Goal: Task Accomplishment & Management: Complete application form

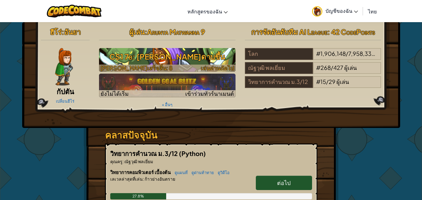
click at [192, 52] on h3 "CS1 7b: [PERSON_NAME]ดาบขึ้น" at bounding box center [167, 57] width 137 height 14
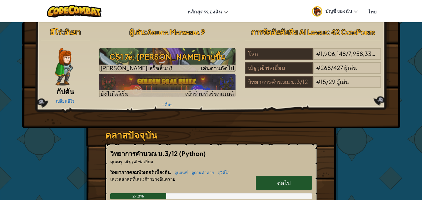
click at [285, 181] on span "ต่อไป" at bounding box center [283, 182] width 13 height 7
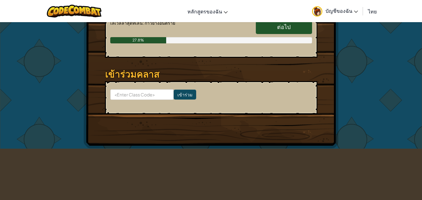
scroll to position [94, 0]
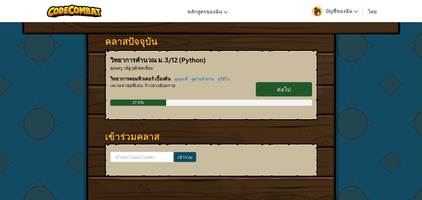
select select "th"
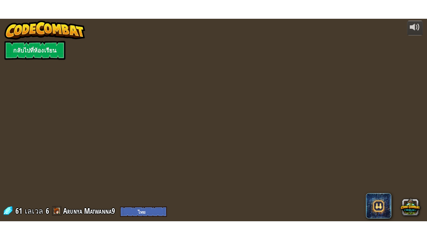
scroll to position [0, 0]
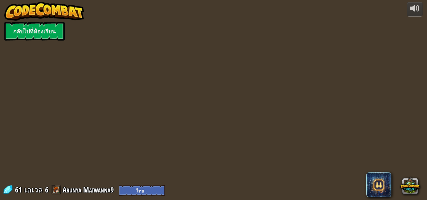
select select "th"
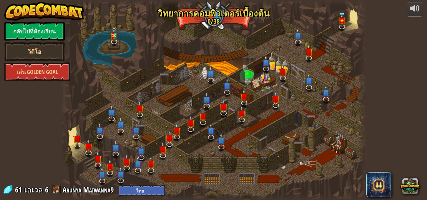
select select "th"
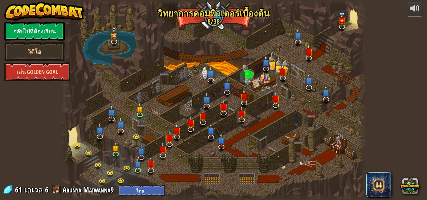
select select "th"
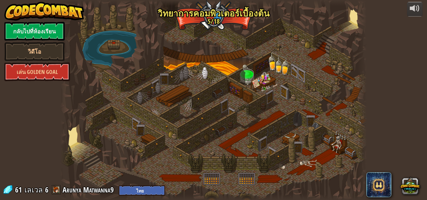
select select "th"
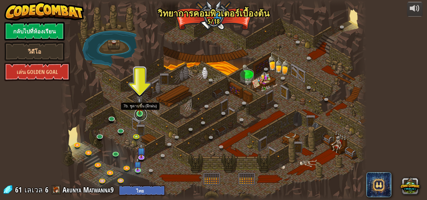
click at [138, 114] on link at bounding box center [140, 114] width 13 height 13
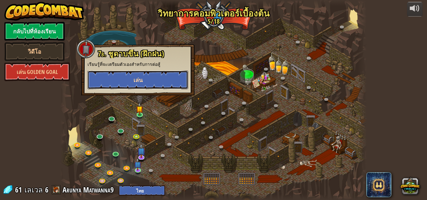
click at [137, 83] on span "เล่น" at bounding box center [137, 80] width 9 height 8
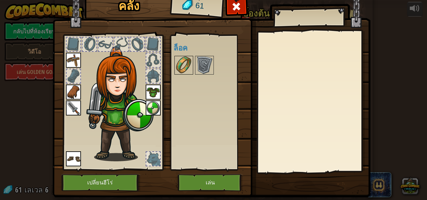
click at [183, 67] on img at bounding box center [184, 66] width 18 height 18
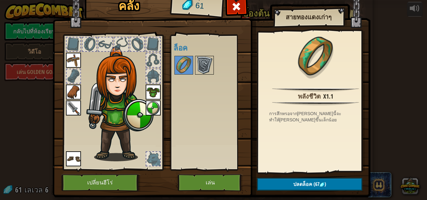
click at [197, 65] on img at bounding box center [205, 66] width 18 height 18
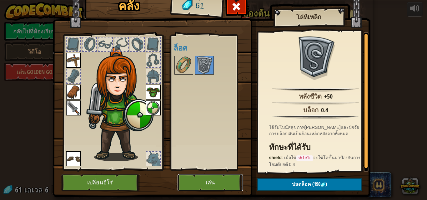
click at [195, 184] on button "เล่น" at bounding box center [210, 182] width 65 height 17
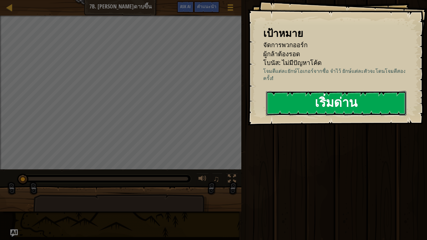
click at [298, 104] on button "เริ่มด่าน" at bounding box center [336, 103] width 140 height 25
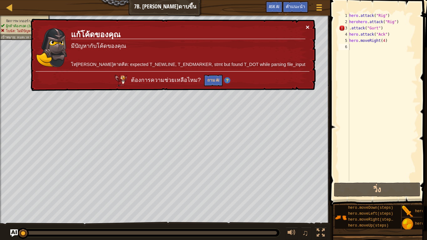
click at [306, 26] on button "×" at bounding box center [308, 27] width 4 height 7
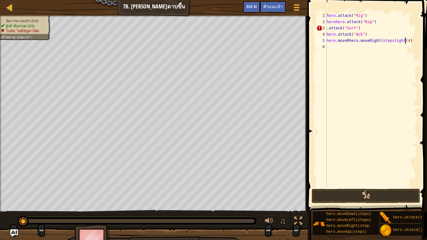
click at [412, 42] on div "hero . attack ( "Rig" ) herohero . attack ( "Rig" ) . attack ( "Gurt" ) hero . …" at bounding box center [371, 107] width 92 height 188
type textarea "h"
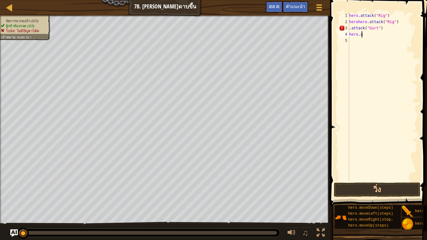
type textarea "h"
type textarea "."
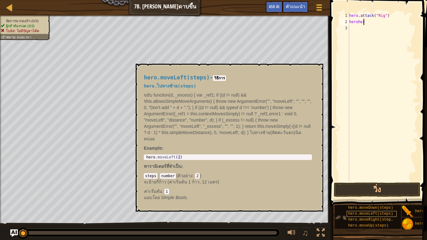
type textarea "h"
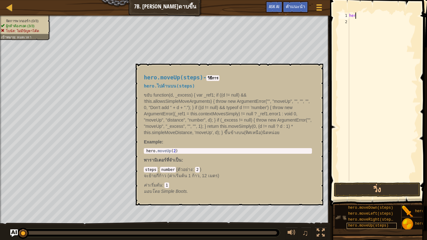
type textarea "h"
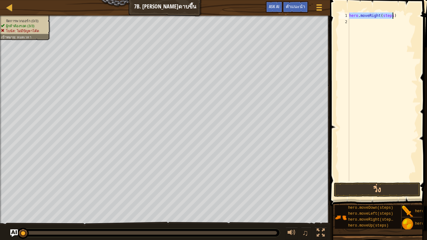
click at [391, 12] on span at bounding box center [379, 94] width 102 height 224
click at [391, 14] on div "hero . moveRight ( steps )" at bounding box center [383, 103] width 70 height 181
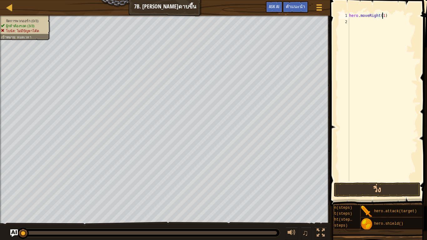
scroll to position [0, 48]
click at [386, 22] on div "hero . moveRight ( 1 ) hero . attack ( target )" at bounding box center [383, 103] width 70 height 181
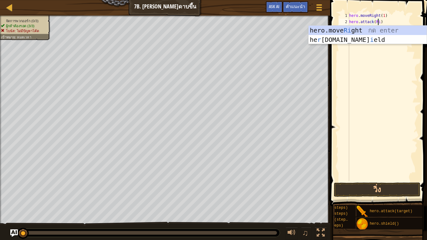
type textarea "hero.attack(Rig)"
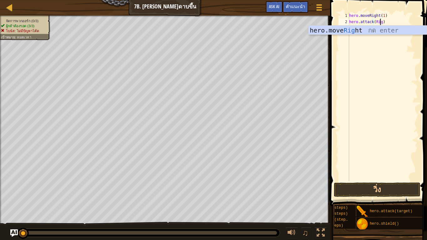
click at [386, 46] on div "hero . moveRight ( 1 ) hero . attack ( Rig )" at bounding box center [383, 103] width 70 height 181
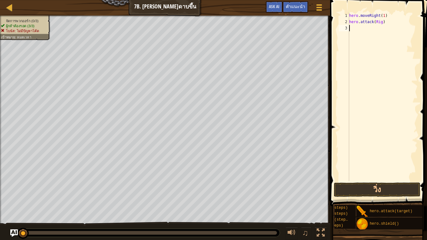
scroll to position [0, 50]
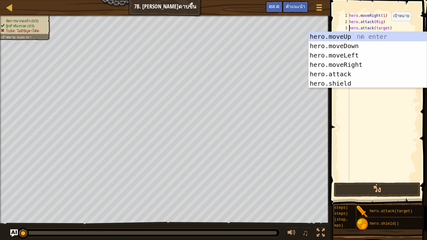
click at [386, 27] on div "hero . moveRight ( 1 ) hero . attack ( Rig ) hero . attack ( target )" at bounding box center [383, 103] width 70 height 181
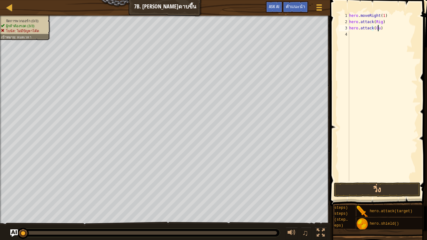
scroll to position [3, 3]
click at [387, 34] on div "hero . moveRight ( 1 ) hero . attack ( Rig ) hero . attack ( Gurt ) hero . atta…" at bounding box center [383, 103] width 70 height 181
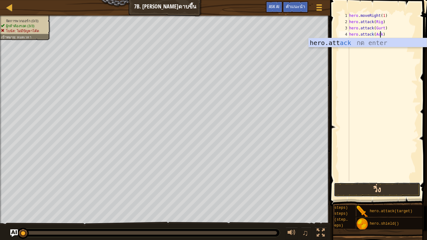
click at [369, 186] on button "วิ่ง" at bounding box center [377, 190] width 87 height 14
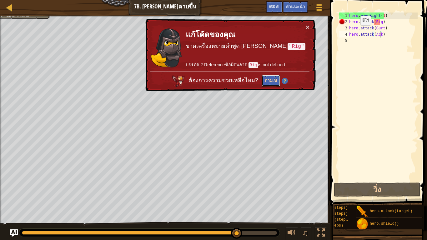
click at [280, 75] on button "ถาม AI" at bounding box center [271, 81] width 18 height 12
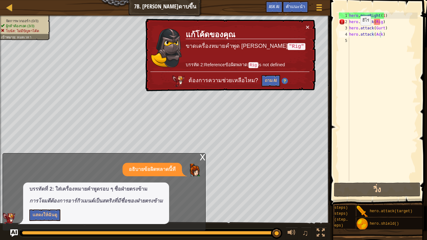
click at [313, 24] on div "× แก้โค้ดของคุณ ขาดเครื่องหมายคำพูด [PERSON_NAME] "Rig" บรรทัด 2:Referenceข้อผิ…" at bounding box center [230, 55] width 172 height 73
click at [373, 23] on div "hero . moveRight ( 1 ) hero . attack ( Rig ) hero . attack ( Gurt ) hero . atta…" at bounding box center [383, 103] width 70 height 181
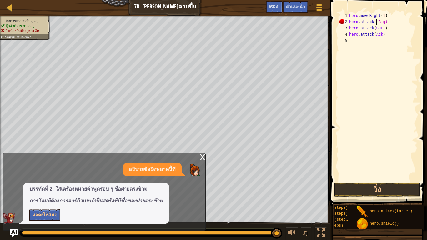
click at [382, 24] on div "hero . moveRight ( 1 ) hero . attack ( "Rig) hero . attack ( Gurt ) hero . atta…" at bounding box center [383, 103] width 70 height 181
click at [373, 27] on div "hero . moveRight ( 1 ) hero . attack ( "Rig" ) hero . attack ( Gurt ) hero . at…" at bounding box center [383, 103] width 70 height 181
click at [386, 28] on div "hero . moveRight ( 1 ) hero . attack ( "Rig" ) hero . attack ( "Gurt) hero . at…" at bounding box center [383, 103] width 70 height 181
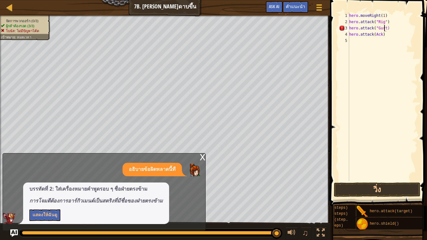
click at [384, 28] on div "hero . moveRight ( 1 ) hero . attack ( "Rig" ) hero . attack ( "Gurt) hero . at…" at bounding box center [383, 103] width 70 height 181
click at [374, 34] on div "hero . moveRight ( 1 ) hero . attack ( "Rig" ) hero . attack ( "Gurt" ) hero . …" at bounding box center [383, 103] width 70 height 181
click at [382, 34] on div "hero . moveRight ( 1 ) hero . attack ( "Rig" ) hero . attack ( "Gurt" ) hero . …" at bounding box center [383, 103] width 70 height 181
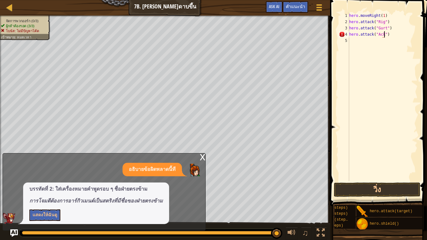
scroll to position [3, 3]
type textarea "hero.attack("Ack")"
click at [383, 188] on button "วิ่ง" at bounding box center [377, 190] width 87 height 14
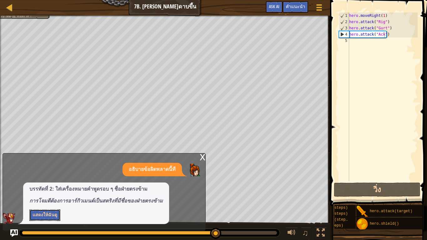
click at [54, 200] on button "แสดงให้ฉันดู" at bounding box center [44, 215] width 31 height 12
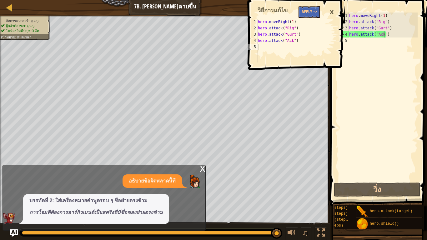
click at [328, 9] on div "×" at bounding box center [331, 12] width 11 height 14
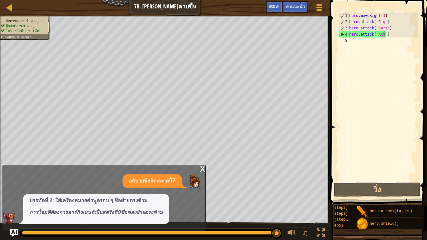
scroll to position [3, 0]
click at [351, 43] on div "hero . moveRight ( 1 ) hero . attack ( "Rig" ) hero . attack ( "Gurt" ) hero . …" at bounding box center [383, 103] width 70 height 181
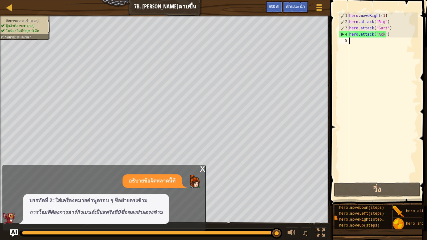
scroll to position [0, 9]
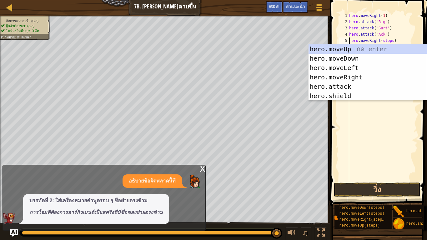
click at [389, 40] on div "hero . moveRight ( 1 ) hero . attack ( "Rig" ) hero . attack ( "Gurt" ) hero . …" at bounding box center [383, 103] width 70 height 181
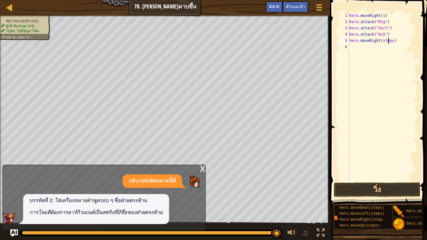
click at [389, 40] on div "hero . moveRight ( 1 ) hero . attack ( "Rig" ) hero . attack ( "Gurt" ) hero . …" at bounding box center [383, 103] width 70 height 181
click at [391, 41] on div "hero . moveRight ( 1 ) hero . attack ( "Rig" ) hero . attack ( "Gurt" ) hero . …" at bounding box center [383, 103] width 70 height 181
click at [384, 194] on button "วิ่ง" at bounding box center [377, 190] width 87 height 14
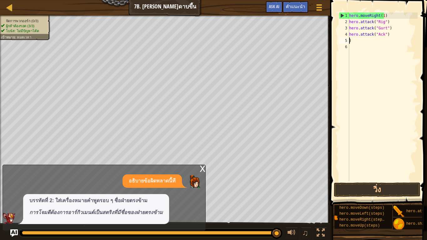
scroll to position [3, 0]
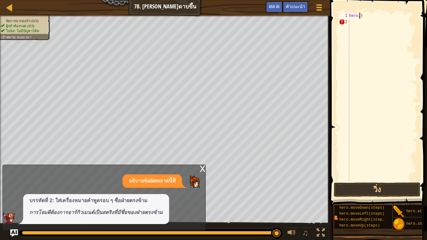
type textarea ")"
click at [374, 24] on div ")" at bounding box center [383, 103] width 70 height 181
click at [373, 18] on div ")" at bounding box center [383, 103] width 70 height 181
type textarea ")"
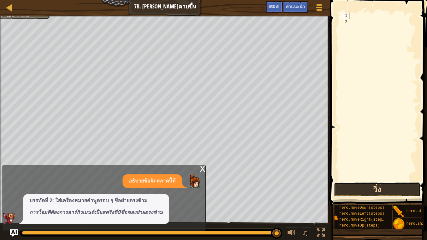
click at [374, 194] on button "วิ่ง" at bounding box center [377, 190] width 87 height 14
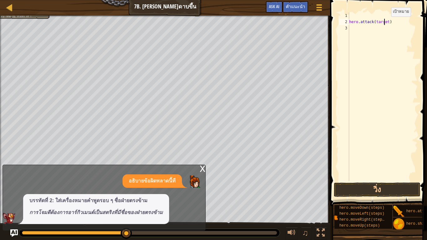
click at [387, 23] on div "hero . attack ( target )" at bounding box center [383, 103] width 70 height 181
click at [348, 22] on div "2" at bounding box center [344, 22] width 10 height 6
click at [374, 13] on div "hero . attack ( )" at bounding box center [383, 103] width 70 height 181
drag, startPoint x: 119, startPoint y: 230, endPoint x: 72, endPoint y: 238, distance: 48.0
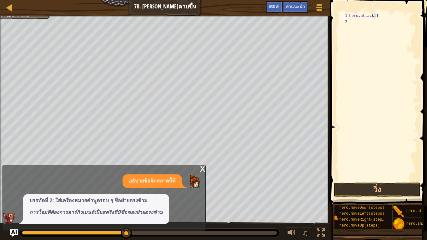
click at [65, 200] on div "แผนที่ วิทยาการคอมพิวเตอร์ เบื้องต้น 7b. [PERSON_NAME]ดาบขึ้น เมนูเกม เสร็จ[PER…" at bounding box center [213, 120] width 427 height 240
drag, startPoint x: 121, startPoint y: 233, endPoint x: 7, endPoint y: 228, distance: 114.2
click at [7, 200] on div "แผนที่ วิทยาการคอมพิวเตอร์ เบื้องต้น 7b. [PERSON_NAME]ดาบขึ้น เมนูเกม เสร็จ[PER…" at bounding box center [213, 120] width 427 height 240
click at [374, 18] on div "hero . attack ( )" at bounding box center [383, 103] width 70 height 181
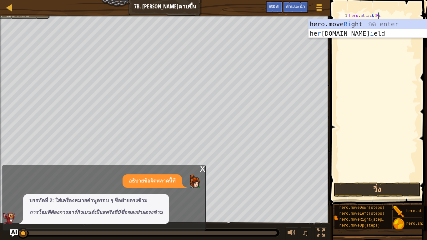
scroll to position [3, 3]
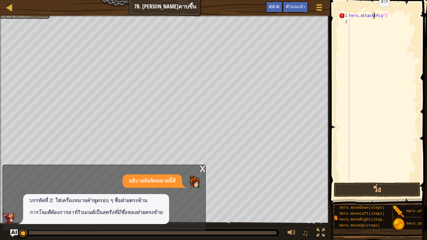
click at [374, 13] on div "hero . attack ( Rig ")" at bounding box center [383, 103] width 70 height 181
drag, startPoint x: 404, startPoint y: 210, endPoint x: 427, endPoint y: 144, distance: 69.5
click at [379, 46] on div "คำแนะนำ วิดีโอ hero.attack("Rig") 1 2 hero . attack ( "Rig" ) ההההההההההההההההה…" at bounding box center [377, 118] width 99 height 237
drag, startPoint x: 404, startPoint y: 206, endPoint x: 418, endPoint y: 142, distance: 65.5
click at [384, 66] on div "คำแนะนำ วิดีโอ hero.attack("Rig") 1 2 hero . attack ( "Rig" ) ההההההההההההההההה…" at bounding box center [377, 118] width 99 height 237
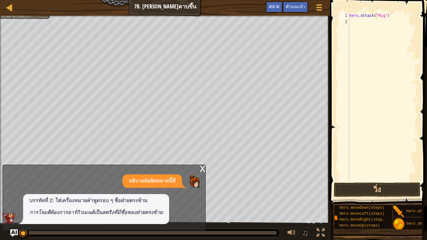
drag, startPoint x: 402, startPoint y: 208, endPoint x: 368, endPoint y: 10, distance: 200.7
click at [368, 8] on div "คำแนะนำ วิดีโอ hero.attack("Rig") 1 2 hero . attack ( "Rig" ) ההההההההההההההההה…" at bounding box center [377, 118] width 99 height 237
drag, startPoint x: 404, startPoint y: 208, endPoint x: 388, endPoint y: 91, distance: 117.3
click at [388, 91] on div "คำแนะนำ วิดีโอ hero.attack("Rig") 1 2 hero . attack ( "Rig" ) ההההההההההההההההה…" at bounding box center [377, 118] width 99 height 237
click at [202, 171] on div "x" at bounding box center [203, 168] width 6 height 6
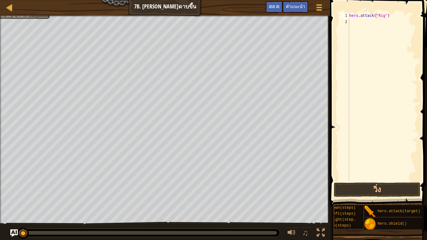
scroll to position [0, 50]
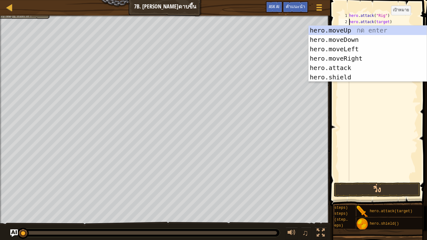
click at [386, 21] on div "hero . attack ( "Rig" ) hero . attack ( target )" at bounding box center [383, 103] width 70 height 181
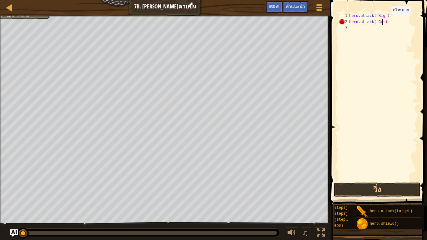
scroll to position [3, 3]
click at [385, 28] on div "hero . attack ( "Rig" ) hero . attack ( "Gurt" ) hero . attack ( target )" at bounding box center [383, 103] width 70 height 181
type textarea "hero.attack("Ack")"
click at [368, 193] on button "วิ่ง" at bounding box center [377, 190] width 87 height 14
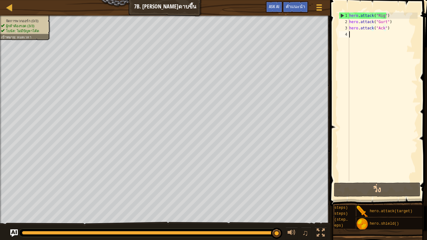
click at [366, 36] on div "hero . attack ( "Rig" ) hero . attack ( "Gurt" ) hero . attack ( "Ack" )" at bounding box center [383, 103] width 70 height 181
drag, startPoint x: 392, startPoint y: 18, endPoint x: 351, endPoint y: 6, distance: 43.0
click at [349, 7] on div "1 2 3 4 hero . attack ( "Rig" ) hero . attack ( "Gurt" ) hero . attack ( "Ack" …" at bounding box center [377, 115] width 99 height 224
type textarea "hero.attack("Rig")"
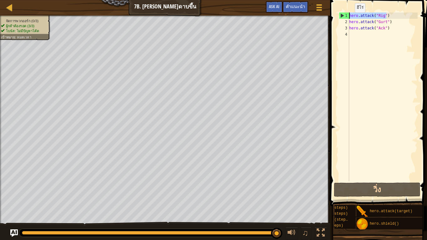
click at [378, 39] on div "hero . attack ( "Rig" ) hero . attack ( "Gurt" ) hero . attack ( "Ack" )" at bounding box center [383, 103] width 70 height 181
click at [378, 35] on div "hero . attack ( "Rig" ) hero . attack ( "Gurt" ) hero . attack ( "Ack" )" at bounding box center [383, 103] width 70 height 181
click at [353, 34] on div "hero . attack ( "Rig" ) hero . attack ( "Gurt" ) hero . attack ( "Ack" )" at bounding box center [383, 103] width 70 height 181
click at [354, 33] on div "hero . attack ( "Rig" ) hero . attack ( "Gurt" ) hero . attack ( "Ack" )" at bounding box center [383, 103] width 70 height 181
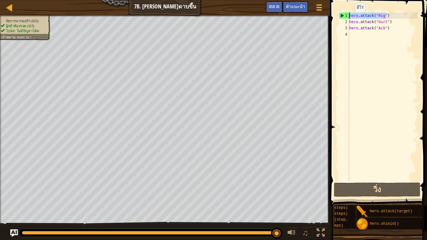
click at [354, 32] on div "hero . attack ( "Rig" ) hero . attack ( "Gurt" ) hero . attack ( "Ack" )" at bounding box center [383, 103] width 70 height 181
paste textarea "hero.attack("Rig")"
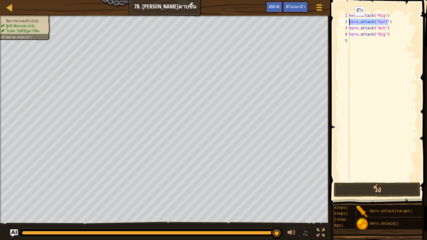
drag, startPoint x: 387, startPoint y: 24, endPoint x: 349, endPoint y: 22, distance: 37.6
click at [349, 22] on div "hero . attack ( "Rig" ) hero . attack ( "Gurt" ) hero . attack ( "Ack" ) hero .…" at bounding box center [383, 103] width 70 height 181
type textarea "hero.attack("Gurt")"
click at [389, 46] on div "hero . attack ( "Rig" ) hero . attack ( "Gurt" ) hero . attack ( "Ack" ) hero .…" at bounding box center [383, 103] width 70 height 181
paste textarea "hero.attack("Gurt")"
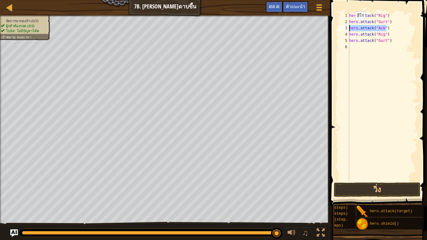
drag, startPoint x: 386, startPoint y: 28, endPoint x: 346, endPoint y: 28, distance: 39.7
click at [346, 28] on div "hero.attack("Gurt") 1 2 3 4 5 6 hero . attack ( "Rig" ) hero . attack ( "Gurt" …" at bounding box center [378, 97] width 80 height 169
type textarea "hero.attack("Ack")"
click at [390, 53] on div "hero . attack ( "Rig" ) hero . attack ( "Gurt" ) hero . attack ( "Ack" ) hero .…" at bounding box center [383, 103] width 70 height 181
paste textarea "hero.attack("Ack")"
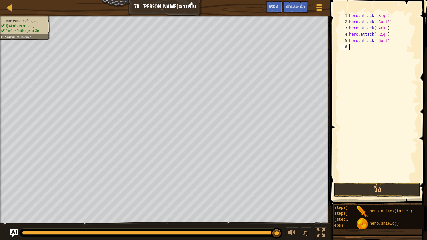
type textarea "hero.attack("Ack")"
click at [399, 191] on button "วิ่ง" at bounding box center [377, 190] width 87 height 14
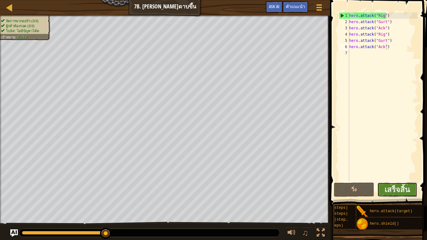
click at [400, 183] on button "เสร็จสิ้น" at bounding box center [397, 190] width 40 height 14
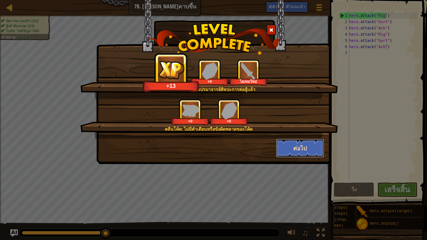
click at [304, 148] on button "ต่อไป" at bounding box center [300, 148] width 48 height 19
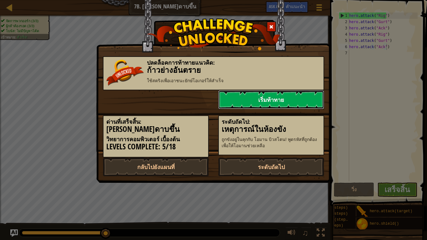
click at [276, 99] on link "เริ่มท้าทาย" at bounding box center [271, 99] width 106 height 19
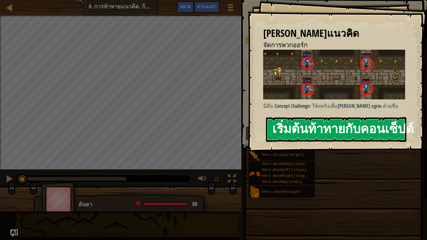
click at [293, 124] on button "เริ่มต้นท้าทายกับคอนเซ็ปต์" at bounding box center [336, 129] width 140 height 25
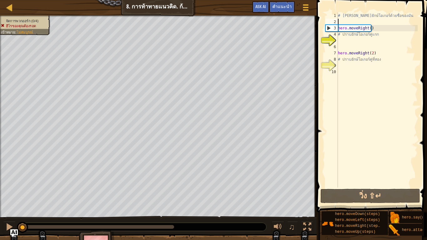
click at [352, 24] on div "# [PERSON_NAME]ยักษ์โอเกอร์ด้วยชื่อของมัน hero . moveRight ( ) # ปราบยักษ์โอเกอ…" at bounding box center [377, 107] width 81 height 188
click at [369, 30] on div "# [PERSON_NAME]ยักษ์โอเกอร์ด้วยชื่อของมัน hero . moveRight ( ) # ปราบยักษ์โอเกอ…" at bounding box center [377, 107] width 81 height 188
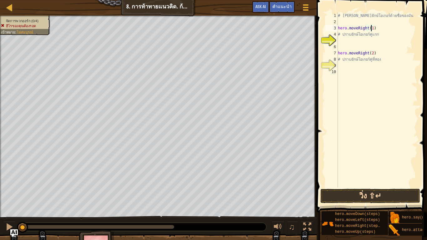
type textarea "hero.moveRight(1)"
click at [343, 200] on button "วิ่ง ⇧↵" at bounding box center [370, 196] width 100 height 14
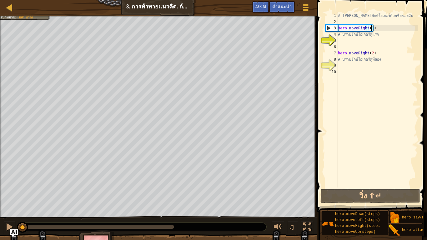
drag, startPoint x: 51, startPoint y: 228, endPoint x: 7, endPoint y: 220, distance: 44.8
click at [7, 200] on div "♫" at bounding box center [158, 225] width 317 height 19
click at [338, 38] on div "# [PERSON_NAME]ยักษ์โอเกอร์ด้วยชื่อของมัน hero . moveRight ( 1 ) # ปราบยักษ์โอเ…" at bounding box center [377, 107] width 81 height 188
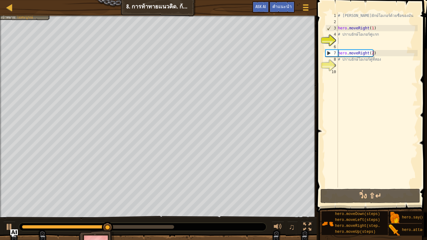
click at [22, 200] on div at bounding box center [142, 227] width 247 height 8
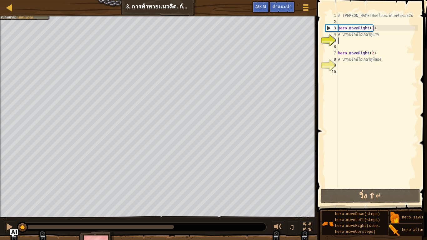
click at [23, 200] on div at bounding box center [22, 227] width 1 height 4
drag, startPoint x: 59, startPoint y: 240, endPoint x: 0, endPoint y: 240, distance: 59.1
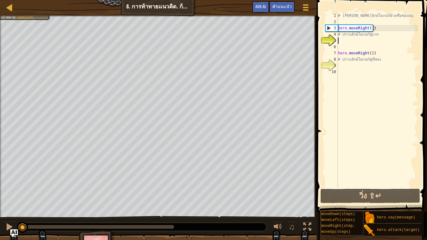
scroll to position [0, 30]
drag, startPoint x: 367, startPoint y: 226, endPoint x: 369, endPoint y: 40, distance: 186.3
click at [365, 33] on div "คำแนะนำ วิดีโอ 1 2 3 4 5 6 7 8 9 10 # [PERSON_NAME]ยักษ์โอเกอร์ด้วยชื่อของมัน h…" at bounding box center [371, 118] width 112 height 237
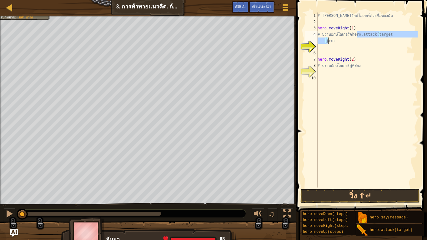
scroll to position [0, 17]
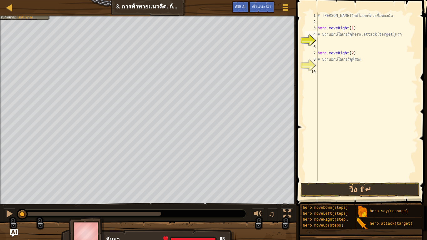
click at [351, 35] on div "# [PERSON_NAME]ยักษ์โอเกอร์ด้วยชื่อของมัน hero . moveRight ( 1 ) # ปราบยักษ์โอเ…" at bounding box center [366, 103] width 101 height 181
type textarea "ร์คhero.attack(target)ู่แรก"
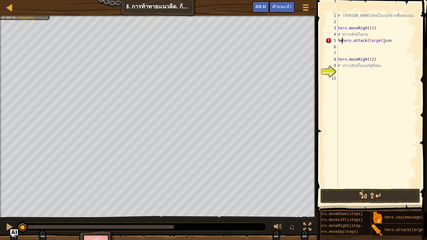
click at [341, 41] on div "# [PERSON_NAME]ยักษ์โอเกอร์ด้วยชื่อของมัน hero . moveRight ( 1 ) # ปราบยักษ์โอเ…" at bounding box center [377, 107] width 81 height 188
click at [400, 45] on div "# [PERSON_NAME]ยักษ์โอเกอร์ด้วยชื่อของมัน hero . moveRight ( 1 ) # ปราบยักษ์โอเ…" at bounding box center [377, 107] width 81 height 188
click at [341, 40] on div "# [PERSON_NAME]ยักษ์โอเกอร์ด้วยชื่อของมัน hero . moveRight ( 1 ) # ปราบยักษ์โอเ…" at bounding box center [377, 107] width 81 height 188
click at [338, 42] on div "5" at bounding box center [331, 41] width 13 height 6
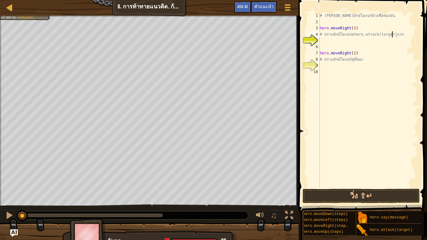
click at [392, 34] on div "# [PERSON_NAME]ยักษ์โอเกอร์ด้วยชื่อของมัน hero . moveRight ( 1 ) # ปราบยักษ์โอเ…" at bounding box center [368, 107] width 99 height 188
click at [387, 36] on div "# [PERSON_NAME]ยักษ์โอเกอร์ด้วยชื่อของมัน hero . moveRight ( 1 ) # ปราบยักษ์โอเ…" at bounding box center [368, 107] width 99 height 188
click at [392, 34] on div "# [PERSON_NAME]ยักษ์โอเกอร์ด้วยชื่อของมัน hero . moveRight ( 1 ) # ปราบยักษ์โอเ…" at bounding box center [368, 107] width 99 height 188
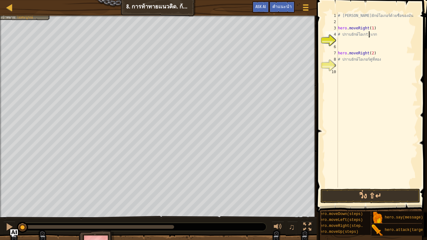
click at [369, 36] on div "# [PERSON_NAME]ยักษ์โอเกอร์ด้วยชื่อของมัน hero . moveRight ( 1 ) # ปราบยักษ์โอเ…" at bounding box center [377, 107] width 81 height 188
click at [368, 35] on div "# [PERSON_NAME]ยักษ์โอเกอร์ด้วยชื่อของมัน hero . moveRight ( 1 ) # ปราบยักษ์โอเ…" at bounding box center [377, 107] width 81 height 188
click at [369, 33] on div "# [PERSON_NAME]ยักษ์โอเกอร์ด้วยชื่อของมัน hero . moveRight ( 1 ) # ปราบยักษ์โอเ…" at bounding box center [377, 107] width 81 height 188
click at [368, 35] on div "# [PERSON_NAME]ยักษ์โอเกอร์ด้วยชื่อของมัน hero . moveRight ( 1 ) # ปราบยักษ์โอเ…" at bounding box center [377, 107] width 81 height 188
click at [367, 36] on div "# [PERSON_NAME]ยักษ์โอเกอร์ด้วยชื่อของมัน hero . moveRight ( 1 ) # ปราบยักษ์โอเ…" at bounding box center [377, 107] width 81 height 188
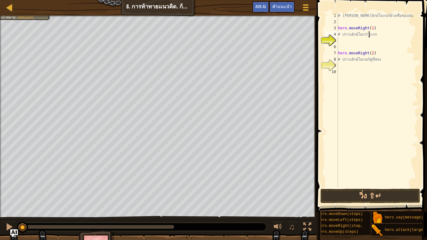
click at [368, 36] on div "# [PERSON_NAME]ยักษ์โอเกอร์ด้วยชื่อของมัน hero . moveRight ( 1 ) # ปราบยักษ์โอเ…" at bounding box center [377, 107] width 81 height 188
click at [368, 35] on div "# [PERSON_NAME]ยักษ์โอเกอร์ด้วยชื่อของมัน hero . moveRight ( 1 ) # ปราบยักษ์โอเ…" at bounding box center [377, 107] width 81 height 188
click at [369, 34] on div "# [PERSON_NAME]ยักษ์โอเกอร์ด้วยชื่อของมัน hero . moveRight ( 1 ) # ปราบยักษ์โอเ…" at bounding box center [377, 107] width 81 height 188
click at [363, 34] on div "# [PERSON_NAME]ยักษ์โอเกอร์ด้วยชื่อของมัน hero . moveRight ( 1 ) # ปราบยักษ์โอเ…" at bounding box center [377, 107] width 81 height 188
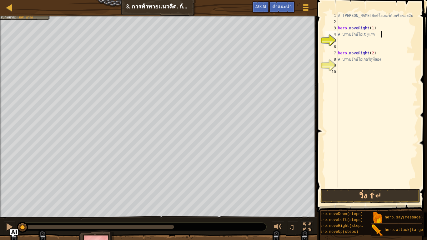
click at [394, 34] on div "# [PERSON_NAME]ยักษ์โอเกอร์ด้วยชื่อของมัน hero . moveRight ( 1 ) # ปราบยักษ์โอเ…" at bounding box center [377, 107] width 81 height 188
click at [373, 34] on div "# [PERSON_NAME]ยักษ์โอเกอร์ด้วยชื่อของมัน hero . moveRight ( 1 ) # ปราบยักษ์โอเ…" at bounding box center [377, 107] width 81 height 188
click at [371, 35] on div "# [PERSON_NAME]ยักษ์โอเกอร์ด้วยชื่อของมัน hero . moveRight ( 1 ) # ปราบยั่แรก h…" at bounding box center [377, 107] width 81 height 188
drag, startPoint x: 340, startPoint y: 59, endPoint x: 388, endPoint y: 57, distance: 47.2
click at [388, 57] on div "# [PERSON_NAME]ยักษ์โอเกอร์ด้วยชื่อของมัน hero . moveRight ( 1 ) # ป hero . mov…" at bounding box center [377, 107] width 81 height 188
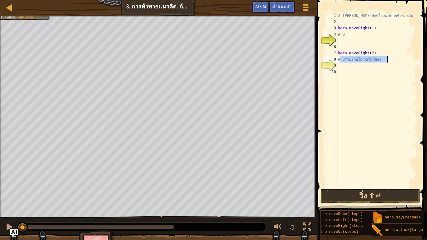
type textarea "# ปราบยักษ์โอเกอร์คู่ที่สอง"
click at [347, 39] on div "# [PERSON_NAME]ยักษ์โอเกอร์ด้วยชื่อของมัน hero . moveRight ( 1 ) # ป hero . mov…" at bounding box center [377, 107] width 81 height 188
click at [347, 37] on div "# [PERSON_NAME]ยักษ์โอเกอร์ด้วยชื่อของมัน hero . moveRight ( 1 ) # ป hero . mov…" at bounding box center [377, 107] width 81 height 188
paste textarea "ปราบยักษ์โอเกอร์คู่ที่"
click at [374, 34] on div "# [PERSON_NAME]ยักษ์โอเกอร์ด้วยชื่อของมัน hero . moveRight ( 1 ) # ปราบยักษ์โอเ…" at bounding box center [377, 107] width 81 height 188
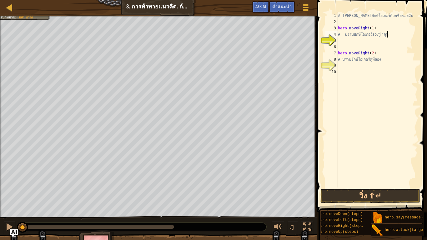
scroll to position [3, 3]
click at [380, 34] on div "# [PERSON_NAME]ยักษ์โอเกอร์ด้วยชื่อของมัน hero . moveRight ( 1 ) # ปราบยักษ์โอเ…" at bounding box center [377, 107] width 81 height 188
drag, startPoint x: 382, startPoint y: 33, endPoint x: 345, endPoint y: 36, distance: 37.3
click at [345, 36] on div "# [PERSON_NAME]ยักษ์โอเกอร์ด้วยชื่อของมัน hero . moveRight ( 1 ) # ปราบยักษ์โอเ…" at bounding box center [377, 107] width 81 height 188
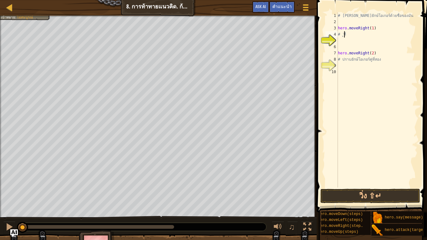
scroll to position [3, 0]
click at [352, 37] on div "# [PERSON_NAME]ยักษ์โอเกอร์ด้วยชื่อของมัน hero . moveRight ( 1 ) # ู่ที่ hero .…" at bounding box center [377, 107] width 81 height 188
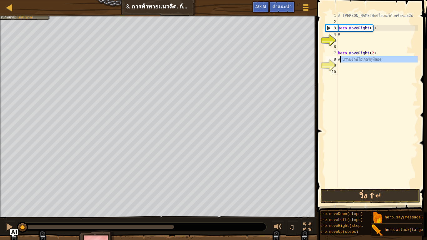
drag, startPoint x: 385, startPoint y: 63, endPoint x: 339, endPoint y: 60, distance: 45.7
click at [339, 60] on div "# [PERSON_NAME]ยักษ์โอเกอร์ด้วยชื่อของมัน hero . moveRight ( 1 ) #่ hero . move…" at bounding box center [377, 107] width 81 height 188
click at [343, 34] on div "# [PERSON_NAME]ยักษ์โอเกอร์ด้วยชื่อของมัน hero . moveRight ( 1 ) #่ hero . move…" at bounding box center [377, 107] width 81 height 188
type textarea "#่"
paste textarea
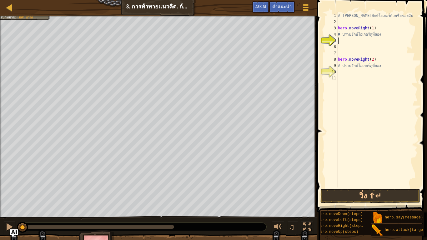
click at [384, 37] on div "# [PERSON_NAME]ยักษ์โอเกอร์ด้วยชื่อของมัน hero . moveRight ( 1 ) #่ ปราบยักษ์โอ…" at bounding box center [377, 107] width 81 height 188
click at [382, 32] on div "# [PERSON_NAME]ยักษ์โอเกอร์ด้วยชื่อของมัน hero . moveRight ( 1 ) #่ ปราบยักษ์โอ…" at bounding box center [377, 107] width 81 height 188
click at [378, 35] on div "# [PERSON_NAME]ยักษ์โอเกอร์ด้วยชื่อของมัน hero . moveRight ( 1 ) #่ ปราบยักษ์โอ…" at bounding box center [377, 107] width 81 height 188
drag, startPoint x: 378, startPoint y: 35, endPoint x: 343, endPoint y: 35, distance: 35.0
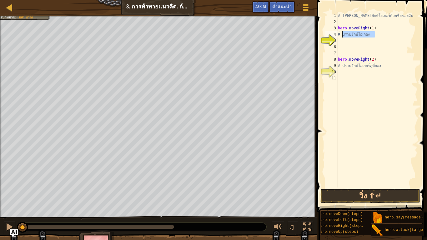
click at [343, 35] on div "# [PERSON_NAME]ยักษ์โอเกอร์ด้วยชื่อของมัน hero . moveRight ( 1 ) #่ ปราบยักษ์โอ…" at bounding box center [377, 107] width 81 height 188
drag, startPoint x: 381, startPoint y: 67, endPoint x: 342, endPoint y: 67, distance: 39.4
click at [342, 67] on div "# [PERSON_NAME]ยักษ์โอเกอร์ด้วยชื่อของมัน hero . moveRight ( 1 ) #่\ hero . mov…" at bounding box center [377, 107] width 81 height 188
paste textarea
click at [352, 34] on div "# [PERSON_NAME]ยักษ์โอเกอร์ด้วยชื่อของมัน hero . moveRight ( 1 ) #่\ hero . mov…" at bounding box center [377, 107] width 81 height 188
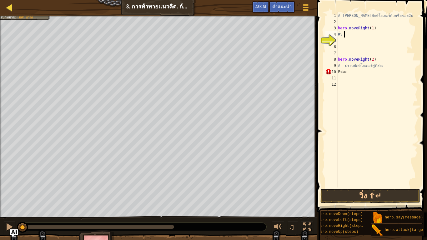
type textarea "#่\"
click at [8, 3] on div at bounding box center [10, 7] width 8 height 8
select select "th"
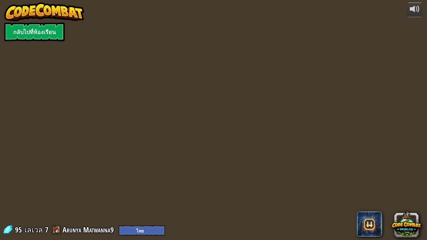
select select "th"
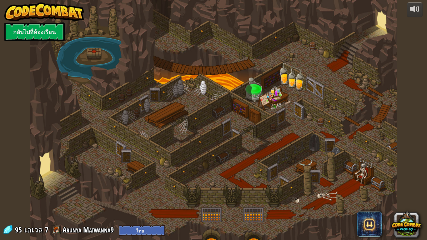
select select "th"
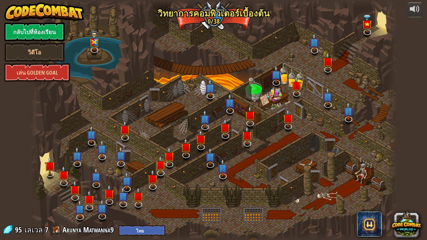
select select "th"
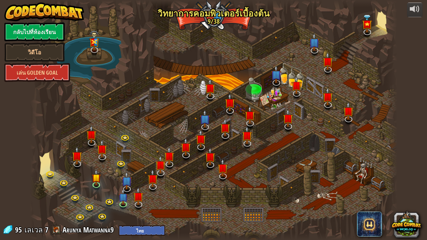
select select "th"
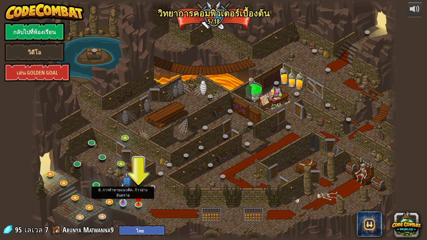
click at [119, 198] on img at bounding box center [122, 192] width 9 height 21
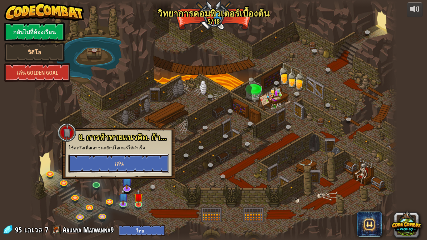
click at [134, 164] on button "เล่น" at bounding box center [118, 163] width 101 height 19
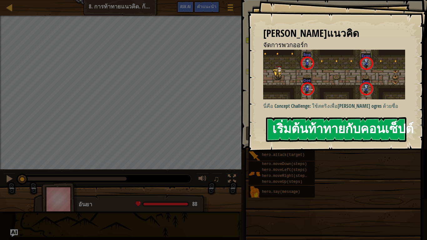
click at [310, 123] on button "เริ่มต้นท้าทายกับคอนเซ็ปต์" at bounding box center [336, 129] width 140 height 25
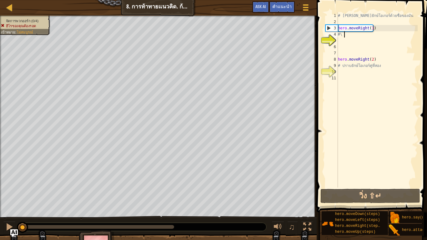
click at [358, 37] on div "# [PERSON_NAME]ยักษ์โอเกอร์ด้วยชื่อของมัน hero . moveRight ( 1 ) #่\ hero . mov…" at bounding box center [377, 107] width 81 height 188
type textarea "#่\"
click at [342, 40] on div "# [PERSON_NAME]ยักษ์โอเกอร์ด้วยชื่อของมัน hero . moveRight ( 1 ) #่\ hero . mov…" at bounding box center [377, 107] width 81 height 188
drag, startPoint x: 398, startPoint y: 226, endPoint x: 394, endPoint y: 204, distance: 22.7
click at [394, 196] on div "คำแนะนำ วิดีโอ 1 2 3 4 5 6 7 8 9 10 11 # [PERSON_NAME]ยักษ์โอเกอร์ด้วยชื่อของมั…" at bounding box center [371, 118] width 112 height 237
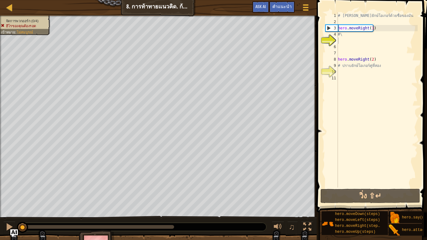
drag, startPoint x: 398, startPoint y: 225, endPoint x: 389, endPoint y: 169, distance: 56.9
click at [388, 166] on div "คำแนะนำ วิดีโอ 1 2 3 4 5 6 7 8 9 10 11 # [PERSON_NAME]ยักษ์โอเกอร์ด้วยชื่อของมั…" at bounding box center [371, 118] width 112 height 237
click at [399, 198] on div "คำแนะนำ วิดีโอ 1 2 3 4 5 6 7 8 9 10 11 # [PERSON_NAME]ยักษ์โอเกอร์ด้วยชื่อของมั…" at bounding box center [371, 118] width 112 height 237
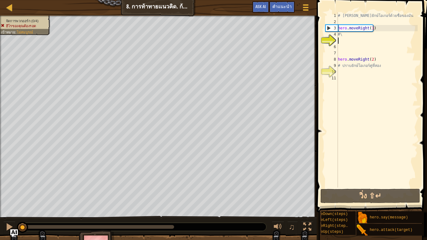
scroll to position [0, 37]
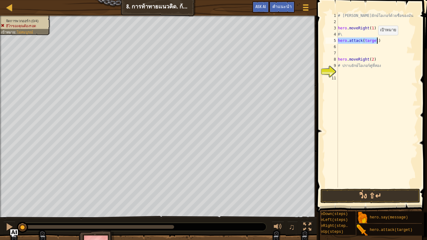
click at [375, 41] on div "# [PERSON_NAME]ยักษ์โอเกอร์ด้วยชื่อของมัน hero . moveRight ( 1 ) #่\ hero . att…" at bounding box center [377, 100] width 81 height 175
click at [375, 48] on div "# [PERSON_NAME]ยักษ์โอเกอร์ด้วยชื่อของมัน hero . moveRight ( 1 ) #่\ hero . att…" at bounding box center [377, 100] width 81 height 175
type textarea "hero.attack("Gos")"
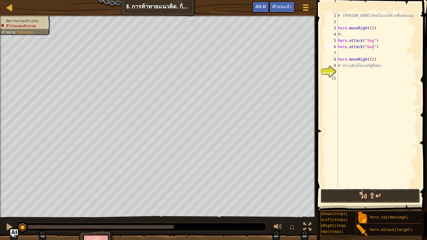
drag, startPoint x: 352, startPoint y: 196, endPoint x: 360, endPoint y: 188, distance: 11.1
click at [359, 193] on button "วิ่ง ⇧↵" at bounding box center [370, 196] width 100 height 14
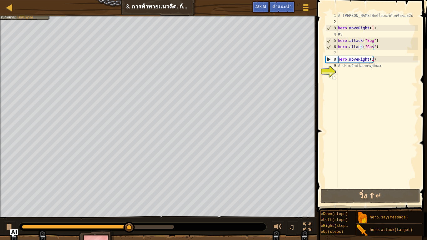
drag, startPoint x: 115, startPoint y: 224, endPoint x: 49, endPoint y: 220, distance: 66.4
click at [50, 200] on div "♫" at bounding box center [158, 225] width 317 height 19
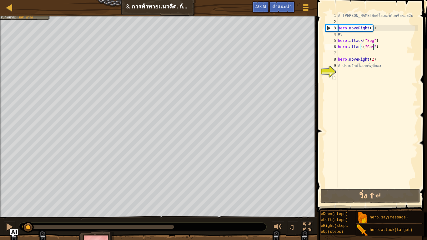
drag, startPoint x: 28, startPoint y: 226, endPoint x: 22, endPoint y: 223, distance: 7.3
click at [23, 200] on div "0:00.8 เวลาตอนนี้: 0:13.9 สูงสุด: 0:18.8" at bounding box center [25, 227] width 7 height 4
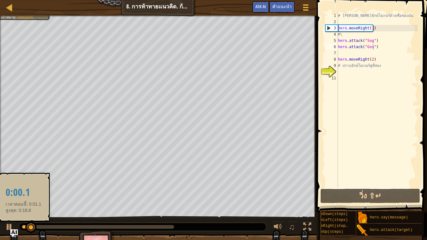
click at [23, 200] on div at bounding box center [142, 227] width 247 height 8
drag, startPoint x: 25, startPoint y: 226, endPoint x: 21, endPoint y: 225, distance: 4.4
click at [22, 200] on div at bounding box center [22, 227] width 1 height 4
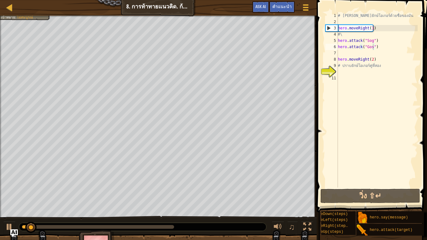
drag, startPoint x: 19, startPoint y: 224, endPoint x: 19, endPoint y: 227, distance: 3.4
click at [19, 200] on div "♫" at bounding box center [158, 225] width 317 height 19
drag, startPoint x: 27, startPoint y: 226, endPoint x: 13, endPoint y: 222, distance: 15.1
click at [13, 200] on div "♫" at bounding box center [158, 225] width 317 height 19
click at [7, 200] on div at bounding box center [9, 227] width 8 height 8
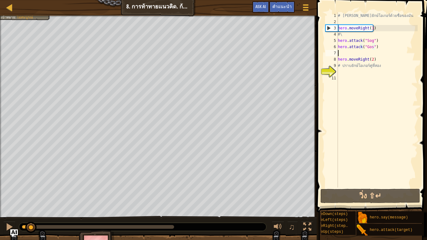
click at [338, 54] on div "# [PERSON_NAME]ยักษ์โอเกอร์ด้วยชื่อของมัน hero . moveRight ( 1 ) #่\ hero . att…" at bounding box center [377, 107] width 81 height 188
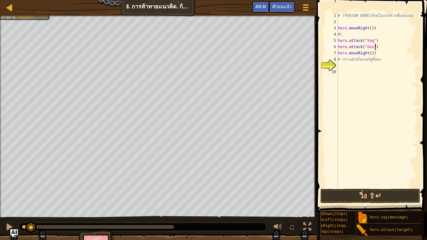
click at [373, 53] on div "# [PERSON_NAME]ยักษ์โอเกอร์ด้วยชื่อของมัน hero . moveRight ( 1 ) #่\ hero . att…" at bounding box center [377, 107] width 81 height 188
type textarea "hero.moveRight(2)"
click at [375, 61] on div "# [PERSON_NAME]ยักษ์โอเกอร์ด้วยชื่อของมัน hero . moveRight ( 1 ) #่\ hero . att…" at bounding box center [377, 100] width 81 height 175
type textarea "hero.attack("Ergo")"
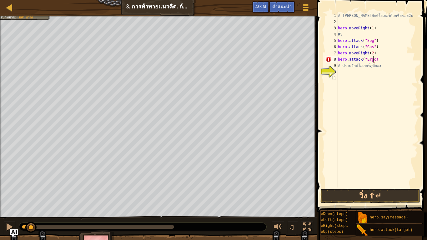
scroll to position [3, 3]
click at [377, 61] on div "# [PERSON_NAME]ยักษ์โอเกอร์ด้วยชื่อของมัน hero . moveRight ( 1 ) #่\ hero . att…" at bounding box center [377, 107] width 81 height 188
click at [375, 66] on div "# [PERSON_NAME]ยักษ์โอเกอร์ด้วยชื่อของมัน hero . moveRight ( 1 ) #่\ hero . att…" at bounding box center [377, 100] width 81 height 175
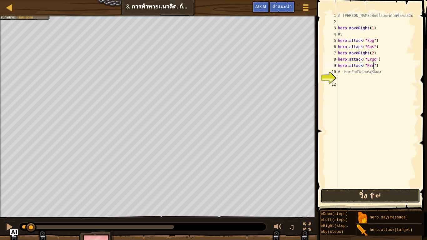
click at [365, 197] on button "วิ่ง ⇧↵" at bounding box center [370, 196] width 100 height 14
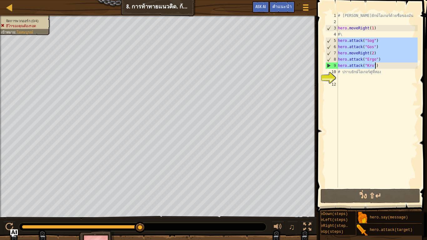
drag, startPoint x: 338, startPoint y: 40, endPoint x: 381, endPoint y: 66, distance: 49.7
click at [381, 66] on div "# [PERSON_NAME]ยักษ์โอเกอร์ด้วยชื่อของมัน hero . moveRight ( 1 ) #่\ hero . att…" at bounding box center [377, 107] width 81 height 188
click at [377, 63] on div "# [PERSON_NAME]ยักษ์โอเกอร์ด้วยชื่อของมัน hero . moveRight ( 1 ) #่\ hero . att…" at bounding box center [377, 100] width 81 height 175
type textarea "hero.attack("Kro")"
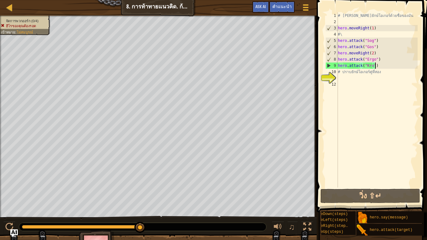
scroll to position [3, 0]
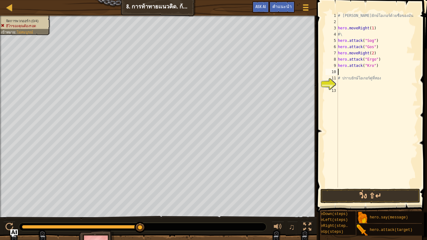
paste textarea "hero.attack("Kro")"
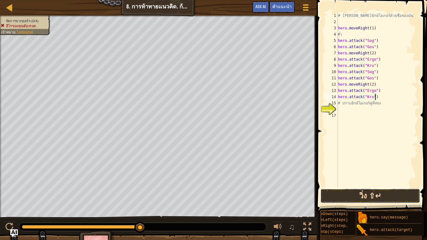
click at [364, 193] on button "วิ่ง ⇧↵" at bounding box center [370, 196] width 100 height 14
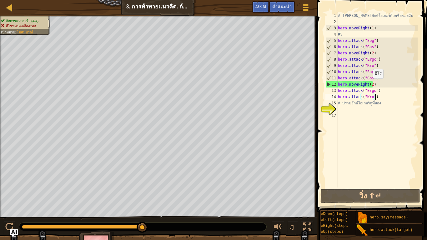
click at [370, 85] on div "# [PERSON_NAME]ยักษ์โอเกอร์ด้วยชื่อของมัน hero . moveRight ( 1 ) #่\ hero . att…" at bounding box center [377, 107] width 81 height 188
click at [372, 84] on div "# [PERSON_NAME]ยักษ์โอเกอร์ด้วยชื่อของมัน hero . moveRight ( 1 ) #่\ hero . att…" at bounding box center [377, 107] width 81 height 188
click at [371, 84] on div "# [PERSON_NAME]ยักษ์โอเกอร์ด้วยชื่อของมัน hero . moveRight ( 1 ) #่\ hero . att…" at bounding box center [377, 107] width 81 height 188
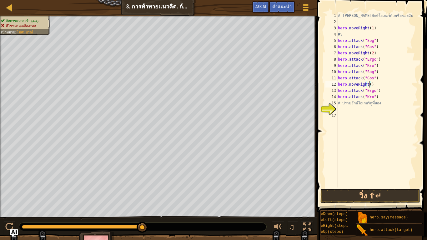
scroll to position [3, 3]
click at [378, 198] on button "วิ่ง ⇧↵" at bounding box center [370, 196] width 100 height 14
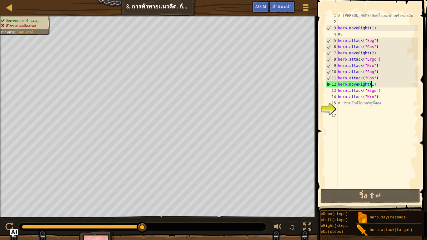
click at [380, 83] on div "# [PERSON_NAME]ยักษ์โอเกอร์ด้วยชื่อของมัน hero . moveRight ( 1 ) #่\ hero . att…" at bounding box center [377, 107] width 81 height 188
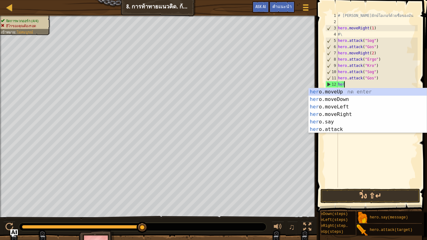
scroll to position [3, 0]
type textarea "h"
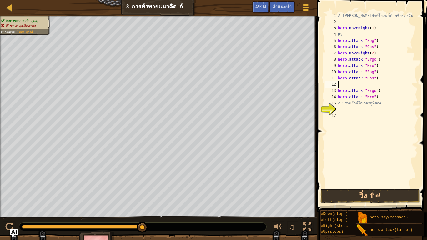
type textarea "hero.attack("Gos")"
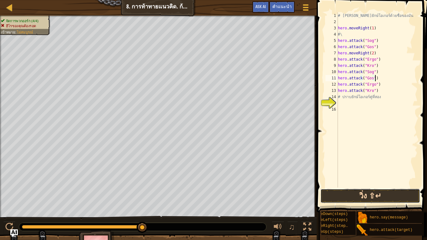
click at [368, 194] on button "วิ่ง ⇧↵" at bounding box center [370, 196] width 100 height 14
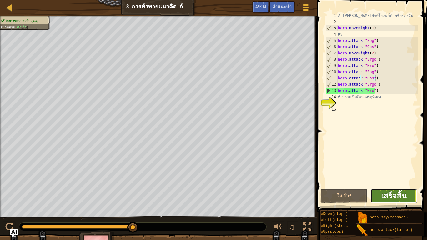
click at [400, 200] on span "เสร็จสิ้น" at bounding box center [393, 196] width 25 height 10
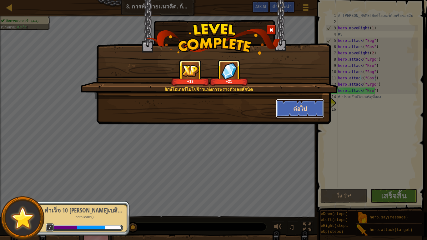
click at [301, 110] on button "ต่อไป" at bounding box center [300, 108] width 48 height 19
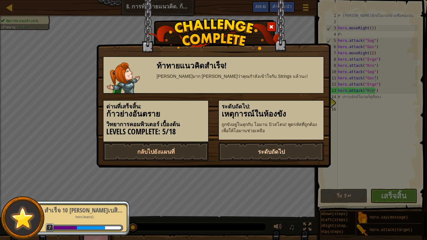
click at [266, 152] on link "ระดับถัดไป" at bounding box center [271, 151] width 106 height 19
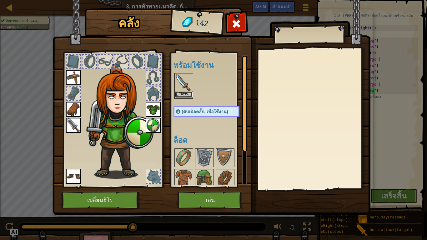
click at [185, 95] on button "ใช้งาน" at bounding box center [184, 94] width 18 height 7
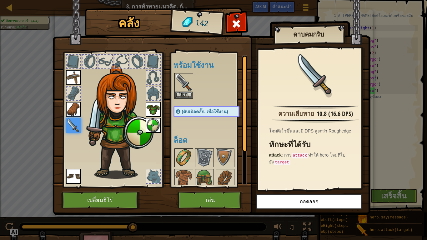
click at [186, 160] on img at bounding box center [184, 158] width 18 height 18
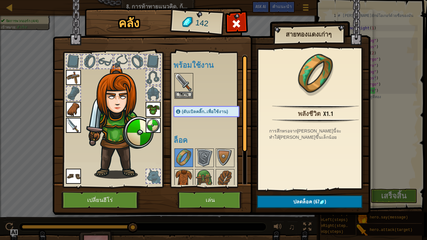
click at [178, 178] on img at bounding box center [184, 179] width 18 height 18
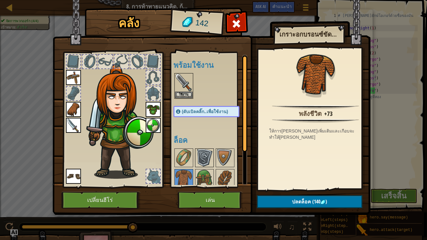
click at [204, 153] on img at bounding box center [205, 158] width 18 height 18
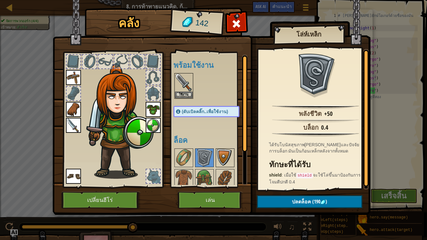
click at [223, 158] on img at bounding box center [225, 158] width 18 height 18
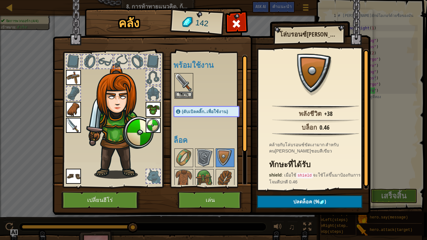
click at [209, 168] on div at bounding box center [212, 189] width 78 height 83
click at [218, 174] on img at bounding box center [225, 179] width 18 height 18
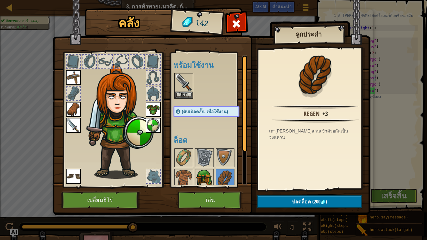
click at [213, 175] on div at bounding box center [204, 178] width 19 height 19
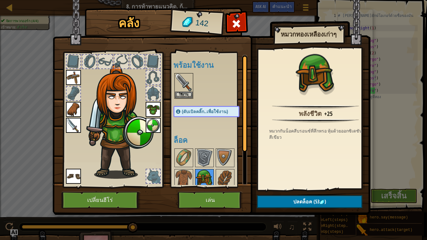
click at [210, 175] on img at bounding box center [205, 179] width 18 height 18
drag, startPoint x: 185, startPoint y: 150, endPoint x: 187, endPoint y: 157, distance: 7.3
click at [185, 150] on img at bounding box center [184, 158] width 18 height 18
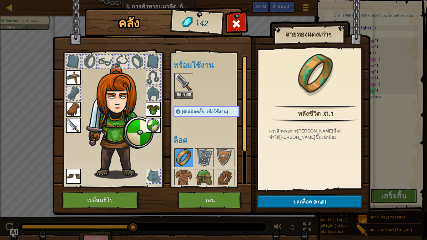
click at [188, 158] on img at bounding box center [184, 158] width 18 height 18
drag, startPoint x: 281, startPoint y: 207, endPoint x: 281, endPoint y: 190, distance: 16.6
click at [281, 200] on button "ปลดล็อค (67 )" at bounding box center [309, 201] width 105 height 13
click at [297, 200] on button "ยืนยัน" at bounding box center [309, 201] width 105 height 13
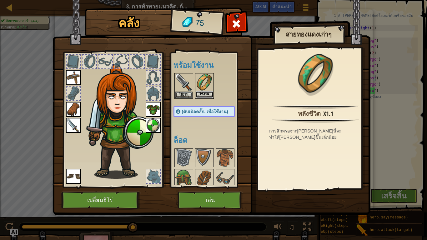
click at [205, 94] on button "ใช้งาน" at bounding box center [205, 94] width 18 height 7
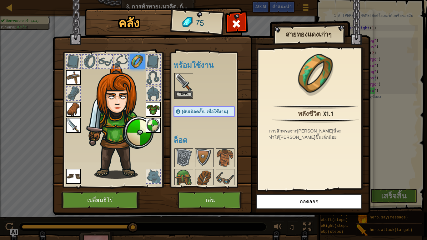
click at [181, 90] on img at bounding box center [184, 83] width 18 height 18
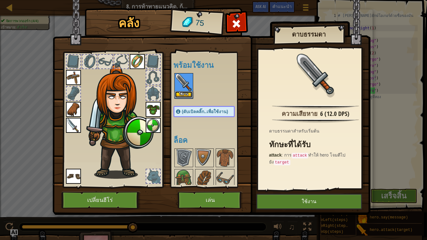
click at [183, 96] on button "ใช้งาน" at bounding box center [184, 94] width 18 height 7
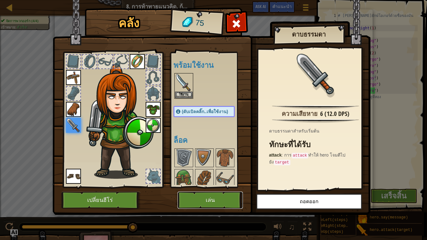
click at [195, 199] on button "เล่น" at bounding box center [210, 200] width 65 height 17
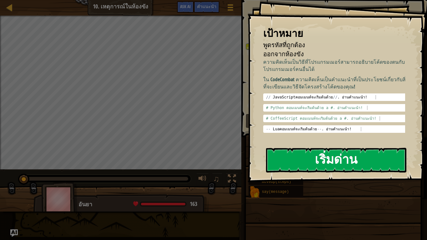
click at [301, 158] on button "เริ่มด่าน" at bounding box center [336, 160] width 140 height 25
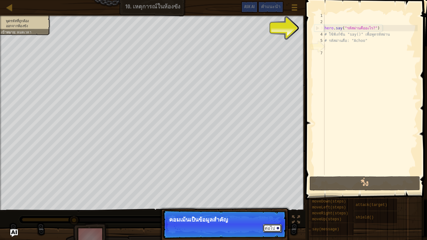
click at [275, 200] on button "ต่อไป" at bounding box center [272, 228] width 19 height 8
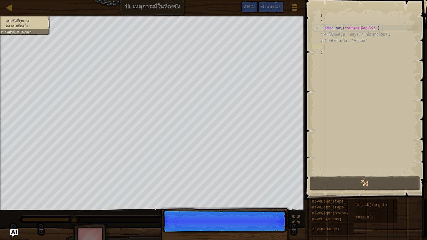
scroll to position [3, 0]
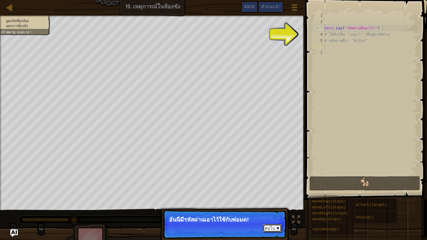
click at [267, 200] on button "ต่อไป" at bounding box center [272, 228] width 19 height 8
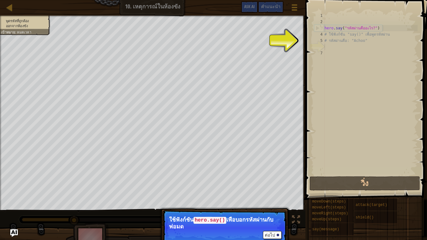
click at [266, 200] on p "ต่อไป ใช้ฟังก์ชั่น hero.say() เพื่อบอกรหัสผ่านกับพ่อมด" at bounding box center [225, 228] width 124 height 36
click at [270, 200] on button "ต่อไป" at bounding box center [272, 235] width 19 height 8
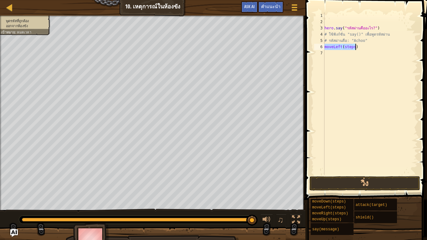
click at [354, 47] on div "hero . say ( "รหัสผ่านคืออะไร?" ) # ใช้ฟังก์ชั่น "say()" เพื่อพูดรหัสผ่าน # รหั…" at bounding box center [370, 94] width 94 height 163
click at [351, 184] on button "วิ่ง" at bounding box center [364, 183] width 111 height 14
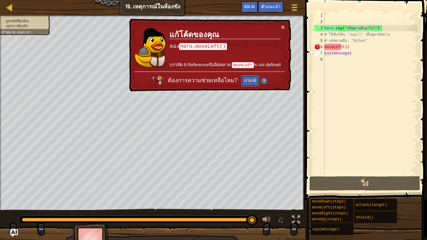
click at [248, 78] on button "ถาม AI" at bounding box center [250, 81] width 18 height 12
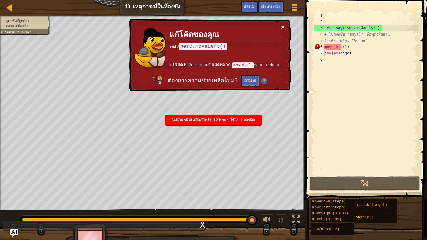
click at [282, 24] on button "×" at bounding box center [283, 27] width 4 height 7
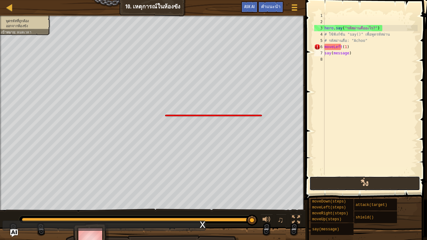
click at [345, 188] on button "วิ่ง" at bounding box center [364, 183] width 111 height 14
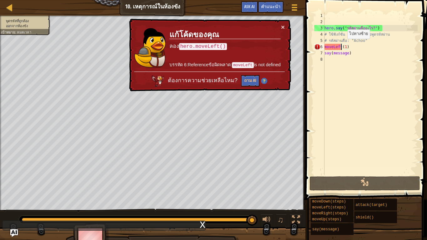
click at [342, 45] on div "hero . say ( "รหัสผ่านคืออะไร?" ) # ใช้ฟังก์ชั่น "say()" เพื่อพูดรหัสผ่าน # รหั…" at bounding box center [370, 100] width 94 height 175
click at [346, 48] on div "hero . say ( "รหัสผ่านคืออะไร?" ) # ใช้ฟังก์ชั่น "say()" เพื่อพูดรหัสผ่าน # รหั…" at bounding box center [370, 100] width 94 height 175
click at [349, 47] on div "hero . say ( "รหัสผ่านคืออะไร?" ) # ใช้ฟังก์ชั่น "say()" เพื่อพูดรหัสผ่าน # รหั…" at bounding box center [370, 100] width 94 height 175
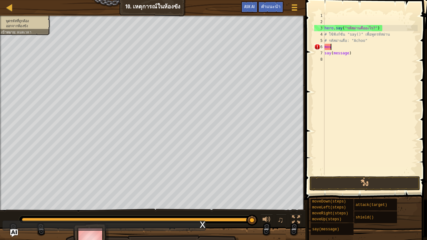
scroll to position [3, 0]
type textarea "m"
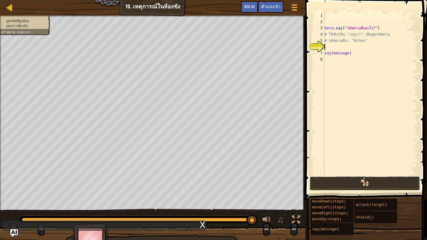
click at [360, 180] on button "วิ่ง" at bounding box center [364, 183] width 111 height 14
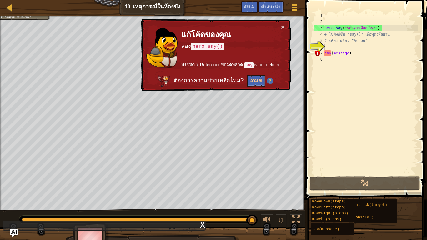
click at [280, 25] on td "แก้โค้ดของ[PERSON_NAME] hero.say() บรรทัด 7:Referenceข้อผิดพลาด: say is not def…" at bounding box center [231, 48] width 100 height 48
click at [283, 28] on button "×" at bounding box center [283, 27] width 4 height 7
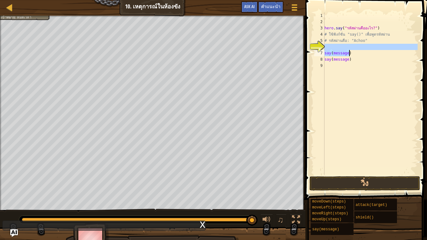
drag, startPoint x: 360, startPoint y: 43, endPoint x: 358, endPoint y: 53, distance: 9.3
click at [358, 53] on div "hero . say ( "รหัสผ่านคืออะไร?" ) # ใช้ฟังก์ชั่น "say()" เพื่อพูดรหัสผ่าน # รหั…" at bounding box center [370, 100] width 94 height 175
type textarea "say(message)"
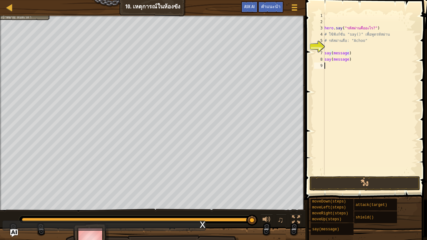
click at [358, 65] on div "hero . say ( "รหัสผ่านคืออะไร?" ) # ใช้ฟังก์ชั่น "say()" เพื่อพูดรหัสผ่าน # รหั…" at bounding box center [370, 100] width 94 height 175
click at [347, 53] on div "hero . say ( "รหัสผ่านคืออะไร?" ) # ใช้ฟังก์ชั่น "say()" เพื่อพูดรหัสผ่าน # รหั…" at bounding box center [370, 100] width 94 height 175
click at [394, 183] on button "วิ่ง" at bounding box center [364, 183] width 111 height 14
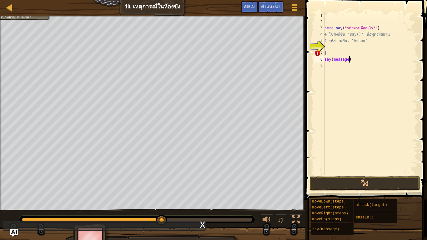
click at [360, 58] on div "hero . say ( "รหัสผ่านคืออะไร?" ) # ใช้ฟังก์ชั่น "say()" เพื่อพูดรหัสผ่าน # รหั…" at bounding box center [370, 100] width 94 height 175
type textarea "s"
click at [360, 56] on div "hero . say ( "รหัสผ่านคืออะไร?" ) # ใช้ฟังก์ชั่น "say()" เพื่อพูดรหัสผ่าน # รหั…" at bounding box center [370, 100] width 94 height 175
type textarea ")"
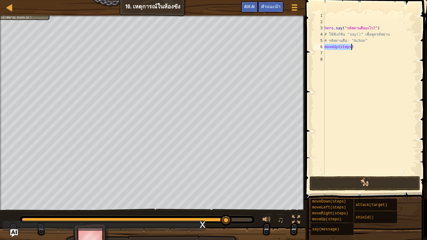
click at [348, 45] on div "hero . say ( "รหัสผ่านคืออะไร?" ) # ใช้ฟังก์ชั่น "say()" เพื่อพูดรหัสผ่าน # รหั…" at bounding box center [370, 94] width 94 height 163
click at [349, 45] on div "hero . say ( "รหัสผ่านคืออะไร?" ) # ใช้ฟังก์ชั่น "say()" เพื่อพูดรหัสผ่าน # รหั…" at bounding box center [370, 100] width 94 height 175
click at [338, 184] on button "วิ่ง" at bounding box center [364, 183] width 111 height 14
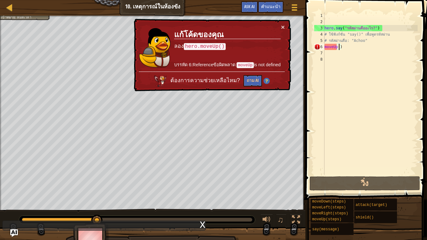
scroll to position [3, 1]
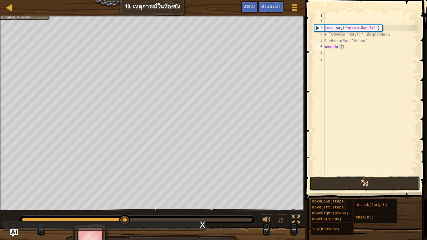
click at [357, 183] on button "วิ่ง" at bounding box center [364, 183] width 111 height 14
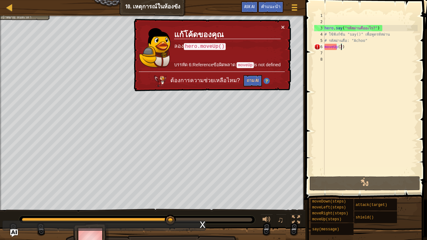
click at [346, 48] on div "hero . say ( "รหัสผ่านคืออะไร?" ) # ใช้ฟังก์ชั่น "say()" เพื่อพูดรหัสผ่าน # รหั…" at bounding box center [370, 100] width 94 height 175
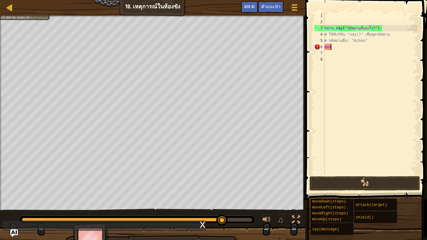
scroll to position [3, 0]
type textarea "m"
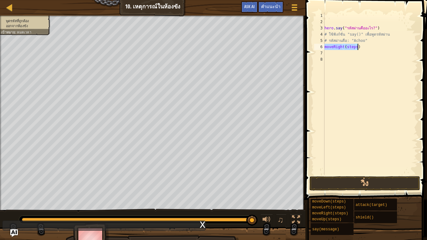
click at [355, 44] on div "hero . say ( "รหัสผ่านคืออะไร?" ) # ใช้ฟังก์ชั่น "say()" เพื่อพูดรหัสผ่าน # รหั…" at bounding box center [370, 94] width 94 height 163
click at [344, 184] on button "วิ่ง" at bounding box center [364, 183] width 111 height 14
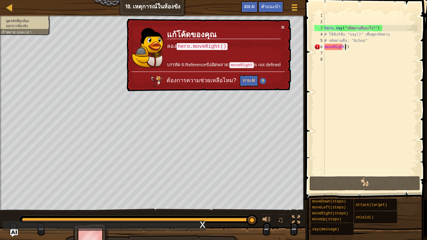
scroll to position [3, 2]
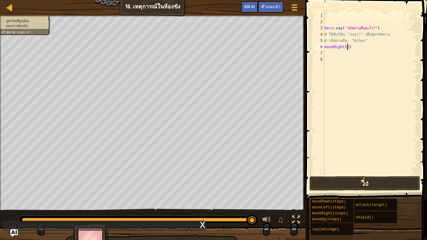
type textarea "moveRight(2)"
click at [342, 183] on button "วิ่ง" at bounding box center [364, 183] width 111 height 14
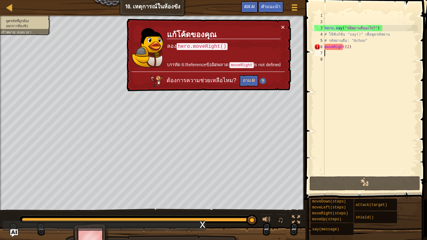
click at [362, 51] on div "hero . say ( "รหัสผ่านคืออะไร?" ) # ใช้ฟังก์ชั่น "say()" เพื่อพูดรหัสผ่าน # รหั…" at bounding box center [370, 100] width 94 height 175
click at [362, 50] on div "hero . say ( "รหัสผ่านคืออะไร?" ) # ใช้ฟังก์ชั่น "say()" เพื่อพูดรหัสผ่าน # รหั…" at bounding box center [370, 100] width 94 height 175
click at [358, 41] on div "hero . say ( "รหัสผ่านคืออะไร?" ) # ใช้ฟังก์ชั่น "say()" เพื่อพูดรหัสผ่าน # รหั…" at bounding box center [370, 100] width 94 height 175
click at [353, 48] on div "hero . say ( "รหัสผ่านคืออะไร?" ) # ใช้ฟังก์ชั่น "say()" เพื่อพูดรหัสผ่าน # รหั…" at bounding box center [370, 100] width 94 height 175
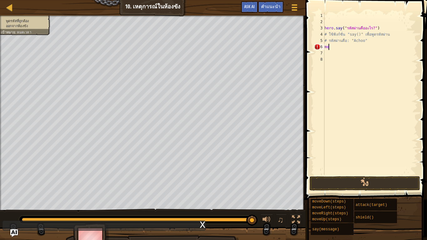
type textarea "m"
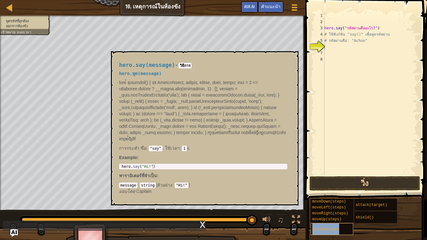
click at [312, 200] on div "say(message)" at bounding box center [332, 229] width 43 height 12
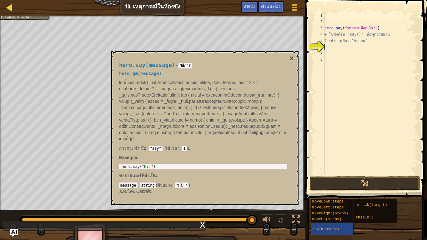
click at [5, 5] on div "แผนที่ วิทยาการคอมพิวเตอร์ เบื้องต้น 10. เหตุการณ์ในห้องขัง เมนูเกม เสร็จสิ้น ค…" at bounding box center [152, 8] width 305 height 16
click at [6, 5] on div at bounding box center [10, 7] width 8 height 8
select select "th"
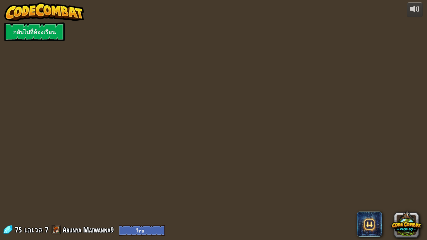
select select "th"
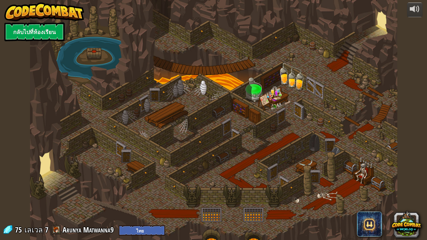
select select "th"
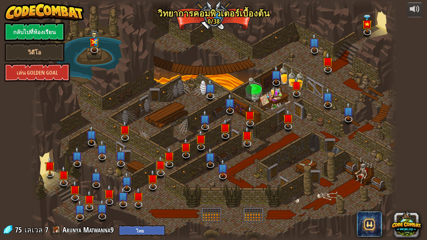
select select "th"
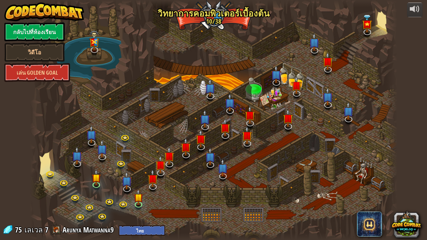
select select "th"
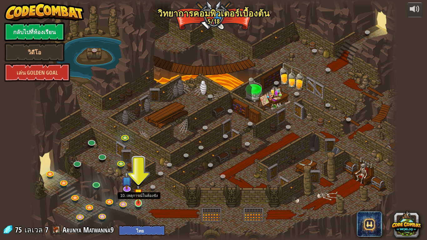
click at [138, 200] on img at bounding box center [138, 193] width 9 height 21
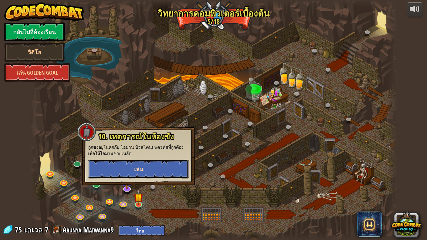
click at [148, 168] on button "เล่น" at bounding box center [138, 169] width 101 height 19
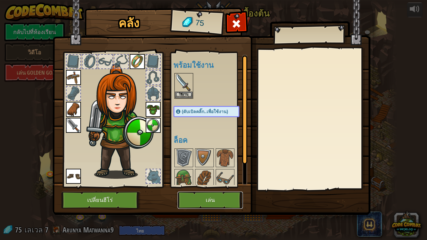
click at [214, 197] on button "เล่น" at bounding box center [210, 200] width 65 height 17
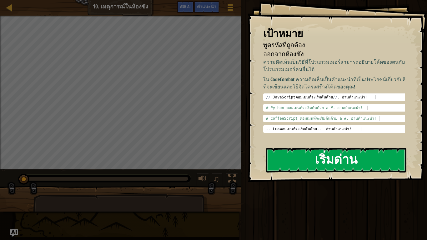
click at [319, 153] on button "เริ่มด่าน" at bounding box center [336, 160] width 140 height 25
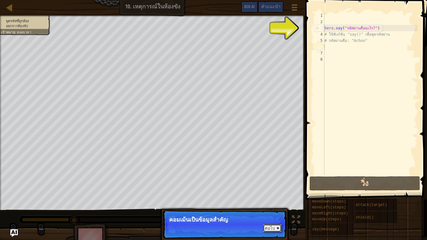
click at [274, 200] on button "ต่อไป" at bounding box center [272, 228] width 19 height 8
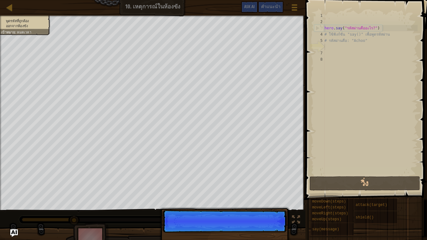
scroll to position [3, 0]
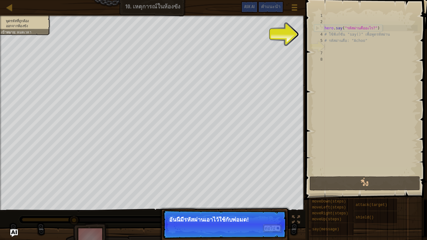
click at [274, 200] on button "ต่อไป" at bounding box center [272, 228] width 19 height 8
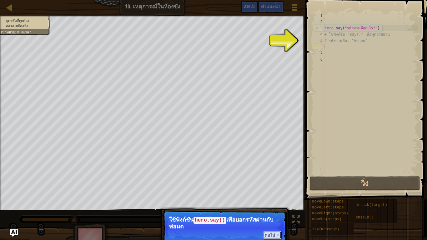
click at [274, 200] on button "ต่อไป" at bounding box center [272, 235] width 19 height 8
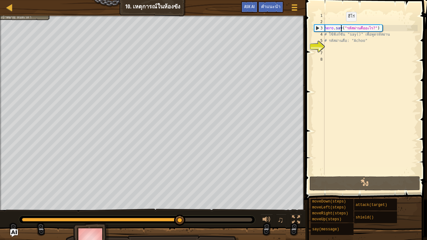
click at [341, 28] on div "hero . say ( "รหัสผ่านคืออะไร?" ) # ใช้ฟังก์ชั่น "say()" เพื่อพูดรหัสผ่าน # รหั…" at bounding box center [370, 100] width 94 height 175
type textarea "hero.say("รหัสผ่านคืออะไร?")"
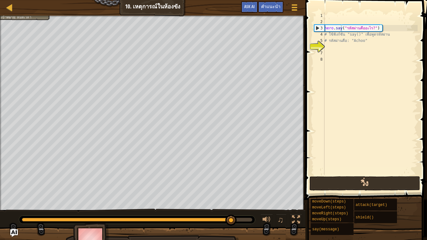
drag, startPoint x: 369, startPoint y: 193, endPoint x: 369, endPoint y: 180, distance: 12.5
click at [369, 190] on div "คำแนะนำ วิดีโอ hero.say("รหัสผ่านคืออะไร?") 1 2 3 4 5 6 7 8 hero . say ( "รหัสผ…" at bounding box center [365, 118] width 123 height 237
click at [369, 180] on button "วิ่ง" at bounding box center [364, 183] width 111 height 14
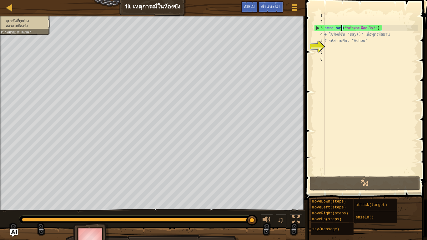
click at [349, 100] on div "hero . say ( "รหัสผ่านคืออะไร?" ) # ใช้ฟังก์ชั่น "say()" เพื่อพูดรหัสผ่าน # รหั…" at bounding box center [370, 100] width 94 height 175
click at [325, 27] on div "hero . say ( "รหัสผ่านคืออะไร?" ) # ใช้ฟังก์ชั่น "say()" เพื่อพูดรหัสผ่าน # รหั…" at bounding box center [370, 100] width 94 height 175
type textarea "hero.say("รหัสผ่านคืออะไร?")"
drag, startPoint x: 325, startPoint y: 27, endPoint x: 379, endPoint y: 28, distance: 53.1
click at [379, 28] on div "hero . say ( "รหัสผ่านคืออะไร?" ) # ใช้ฟังก์ชั่น "say()" เพื่อพูดรหัสผ่าน # รหั…" at bounding box center [370, 100] width 94 height 175
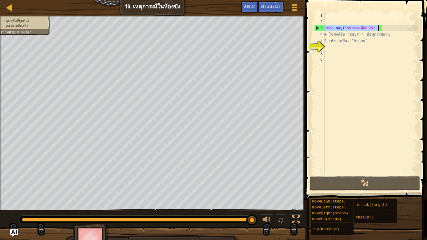
click at [351, 44] on div "hero . say ( "รหัสผ่านคืออะไร?" ) # ใช้ฟังก์ชั่น "say()" เพื่อพูดรหัสผ่าน # รหั…" at bounding box center [370, 100] width 94 height 175
paste textarea "hero.say("รหัสผ่านคืออะไร?"
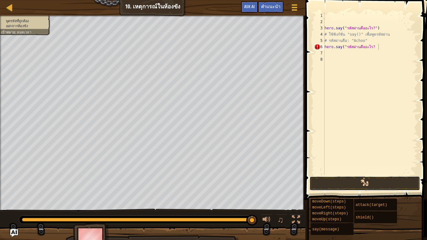
click at [376, 183] on button "วิ่ง" at bounding box center [364, 183] width 111 height 14
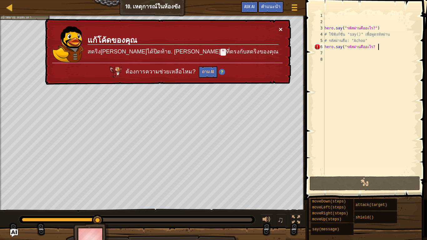
click at [280, 28] on button "×" at bounding box center [281, 29] width 4 height 7
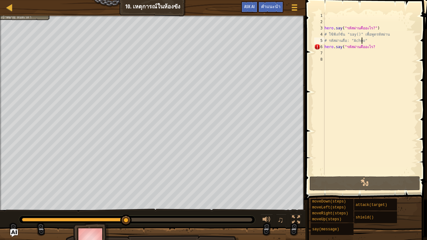
click at [363, 39] on div "hero . say ( "รหัสผ่านคืออะไร?" ) # ใช้ฟังก์ชั่น "say()" เพื่อพูดรหัสผ่าน # รหั…" at bounding box center [370, 100] width 94 height 175
click at [366, 39] on div "hero . say ( "รหัสผ่านคืออะไร?" ) # ใช้ฟังก์ชั่น "say()" เพื่อพูดรหัสผ่าน # รหั…" at bounding box center [370, 100] width 94 height 175
type textarea "o""
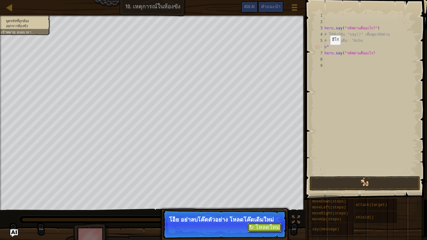
click at [253, 200] on button "↻ โหลดใหม่" at bounding box center [264, 227] width 34 height 9
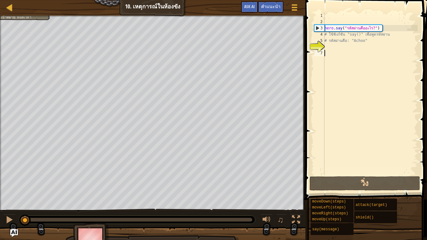
click at [346, 123] on div "hero . say ( "รหัสผ่านคืออะไร?" ) # ใช้ฟังก์ชั่น "say()" เพื่อพูดรหัสผ่าน # รหั…" at bounding box center [370, 100] width 94 height 175
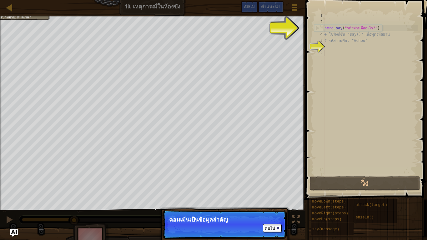
click at [235, 200] on p "คอมเม้นเป็นข้อมูลสำคัญ" at bounding box center [224, 220] width 111 height 6
click at [250, 200] on p "คอมเม้นเป็นข้อมูลสำคัญ" at bounding box center [224, 220] width 111 height 6
click at [273, 200] on p "คอมเม้นเป็นข้อมูลสำคัญ" at bounding box center [224, 220] width 111 height 6
click at [278, 200] on p "ต่อไป คอมเม้นเป็นข้อมูลสำคัญ" at bounding box center [225, 224] width 124 height 29
click at [265, 200] on button "ต่อไป" at bounding box center [272, 228] width 19 height 8
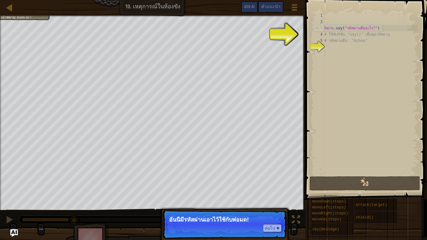
click at [264, 200] on p "ต่อไป อันนี้มีรหัสผ่านเอาไว้ใช้กับพ่อมด!" at bounding box center [225, 224] width 124 height 29
click at [264, 200] on p "อันนี้มีรหัสผ่านเอาไว้ใช้กับพ่อมด!" at bounding box center [224, 220] width 111 height 6
click at [269, 200] on p "ต่อไป อันนี้มีรหัสผ่านเอาไว้ใช้กับพ่อมด!" at bounding box center [225, 224] width 124 height 29
click at [269, 200] on p "อันนี้มีรหัสผ่านเอาไว้ใช้กับพ่อมด!" at bounding box center [224, 220] width 111 height 6
click at [271, 200] on p "ต่อไป อันนี้มีรหัสผ่านเอาไว้ใช้กับพ่อมด!" at bounding box center [225, 224] width 124 height 29
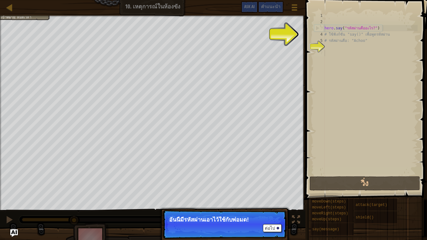
click at [276, 200] on p "ต่อไป อันนี้มีรหัสผ่านเอาไว้ใช้กับพ่อมด!" at bounding box center [225, 224] width 124 height 29
click at [277, 200] on button "ต่อไป" at bounding box center [272, 228] width 19 height 8
click at [277, 200] on p "ต่อไป ใช้ฟังก์ชั" at bounding box center [225, 224] width 124 height 29
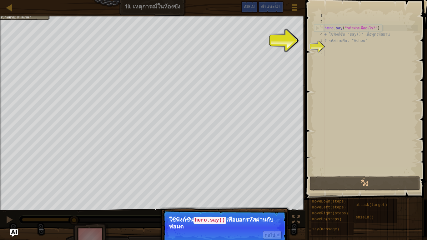
click at [277, 200] on p "ต่อไป ใช้ฟังก์ชั่น hero.say() เพื่อบอกรหัสผ่านกับพ่อมด" at bounding box center [225, 228] width 124 height 36
drag, startPoint x: 261, startPoint y: 240, endPoint x: 261, endPoint y: 234, distance: 5.3
click at [261, 200] on p "ต่อไป ใช้ฟังก์ชั่น hero.say() เพื่อบอกรหัสผ่านกับพ่อมด" at bounding box center [225, 228] width 124 height 36
click at [262, 200] on div "ต่อไป" at bounding box center [271, 235] width 22 height 8
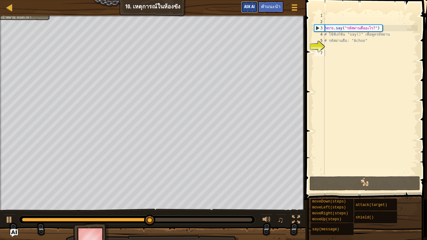
click at [253, 2] on button "Ask AI" at bounding box center [249, 7] width 17 height 12
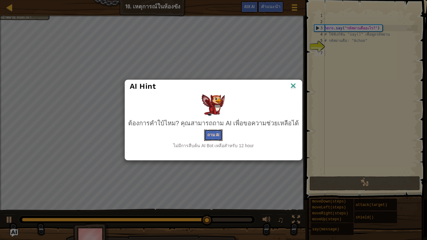
click at [214, 132] on button "ถาม AI" at bounding box center [213, 135] width 18 height 12
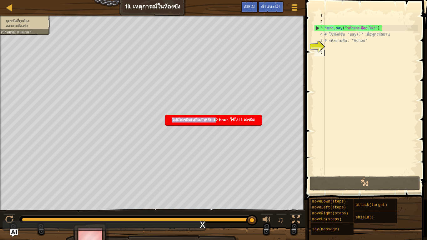
click at [274, 0] on body "แผนที่ วิทยาการคอมพิวเตอร์ เบื้องต้น 10. เหตุการณ์ในห้องขัง เมนูเกม เสร็จ[PERSO…" at bounding box center [213, 0] width 427 height 0
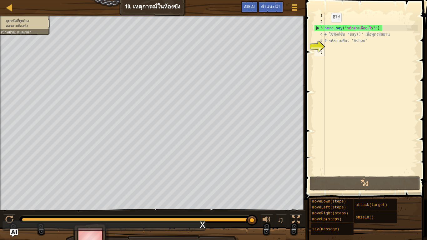
type textarea "hero.say("รหัสผ่านคืออะไร?")"
drag, startPoint x: 325, startPoint y: 28, endPoint x: 391, endPoint y: 28, distance: 66.6
click at [391, 28] on div "hero . say ( "รหัสผ่านคืออะไร?" ) # ใช้ฟังก์ชั่น "say()" เพื่อพูดรหัสผ่าน # รหั…" at bounding box center [370, 100] width 94 height 175
click at [355, 48] on div "hero . say ( "รหัสผ่านคืออะไร?" ) # ใช้ฟังก์ชั่น "say()" เพื่อพูดรหัสผ่าน # รหั…" at bounding box center [370, 100] width 94 height 175
paste textarea "hero.say("รหัสผ่านคืออะไร?")"
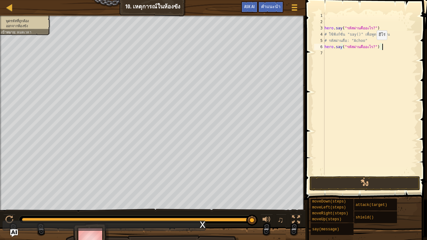
click at [371, 46] on div "hero . say ( "รหัสผ่านคืออะไร?" ) # ใช้ฟังก์ชั่น "say()" เพื่อพูดรหัสผ่าน # รหั…" at bounding box center [370, 100] width 94 height 175
click at [362, 48] on div "hero . say ( "รหัสผ่านคืออะไร?" ) # ใช้ฟังก์ชั่น "say()" เพื่อพูดรหัสผ่าน # รหั…" at bounding box center [370, 100] width 94 height 175
click at [364, 48] on div "hero . say ( "รหัสผ่านคืออะไร?" ) # ใช้ฟังก์ชั่น "say()" เพื่อพูดรหัสผ่าน # รหั…" at bounding box center [370, 100] width 94 height 175
click at [352, 48] on div "hero . say ( "รหัสผ่านคืออะไร?" ) # ใช้ฟังก์ชั่น "say()" เพื่อพูดรหัสผ่าน # รหั…" at bounding box center [370, 100] width 94 height 175
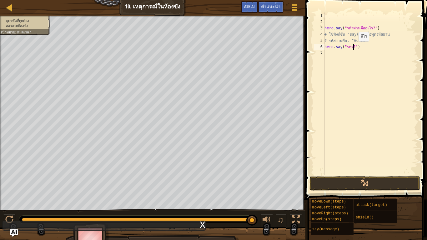
click at [353, 48] on div "hero . say ( "รหัสผ่านคืออะไร?" ) # ใช้ฟังก์ชั่น "say()" เพื่อพูดรหัสผ่าน # รหั…" at bounding box center [370, 100] width 94 height 175
click at [324, 44] on div "6" at bounding box center [319, 47] width 10 height 6
drag, startPoint x: 325, startPoint y: 47, endPoint x: 382, endPoint y: 49, distance: 57.2
click at [382, 49] on div "hero . say ( "รหัสผ่านคืออะไร?" ) # ใช้ฟังก์ชั่น "say()" เพื่อพูดรหัสผ่าน # รหั…" at bounding box center [370, 100] width 94 height 175
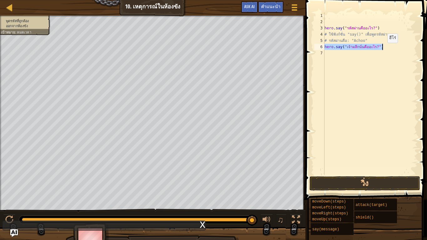
paste textarea "หัสผ่านคืออะไร?")"
click at [393, 44] on div "hero . say ( "รหัสผ่านคืออะไร?" ) # ใช้ฟังก์ชั่น "say()" เพื่อพูดรหัสผ่าน # รหั…" at bounding box center [370, 100] width 94 height 175
type textarea "h"
click at [325, 46] on div "hero . say ( "รหัสผ่านคืออะไร?" ) # ใช้ฟังก์ชั่น "say()" เพื่อพูดรหัสผ่าน # รหั…" at bounding box center [370, 94] width 94 height 163
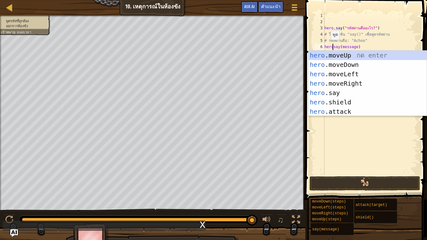
scroll to position [3, 1]
type textarea "hero.say(message)"
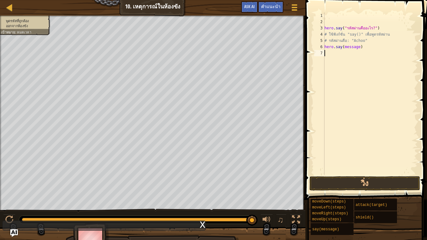
click at [346, 136] on div "hero . say ( "รหัสผ่านคืออะไร?" ) # ใช้ฟังก์ชั่น "say()" เพื่อพูดรหัสผ่าน # รหั…" at bounding box center [370, 100] width 94 height 175
click at [357, 47] on div "hero . say ( "รหัสผ่านคืออะไร?" ) # ใช้ฟังก์ชั่น "say()" เพื่อพูดรหัสผ่าน # รหั…" at bounding box center [370, 100] width 94 height 175
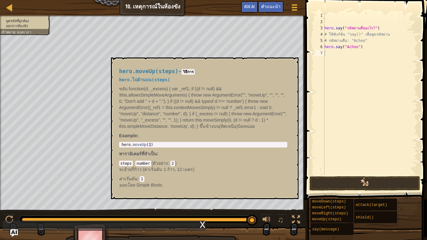
scroll to position [3, 2]
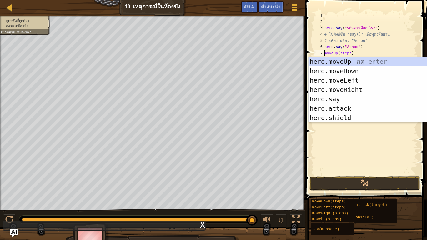
click at [350, 52] on div "hero . say ( "รหัสผ่านคืออะไร?" ) # ใช้ฟังก์ชั่น "say()" เพื่อพูดรหัสผ่าน # รหั…" at bounding box center [370, 100] width 94 height 175
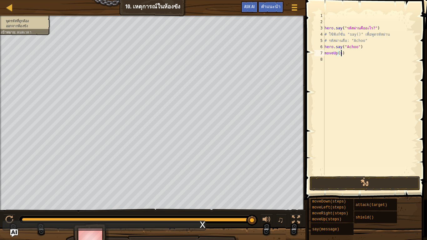
scroll to position [3, 1]
click at [387, 176] on span at bounding box center [367, 91] width 127 height 218
click at [382, 181] on button "วิ่ง" at bounding box center [364, 183] width 111 height 14
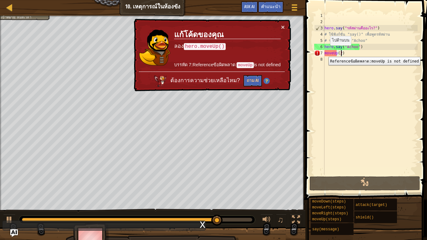
click at [324, 52] on div "7" at bounding box center [319, 53] width 10 height 6
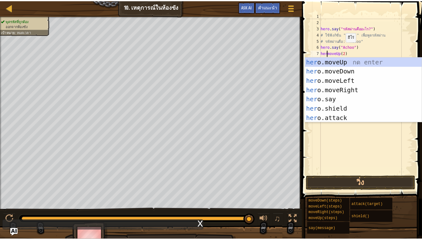
scroll to position [3, 1]
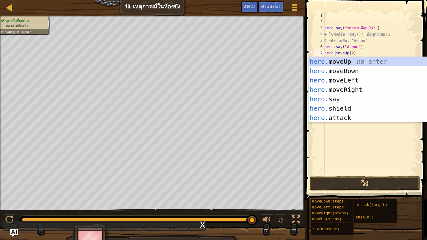
type textarea "hero.moveUp(2)"
click at [339, 183] on button "วิ่ง" at bounding box center [364, 183] width 111 height 14
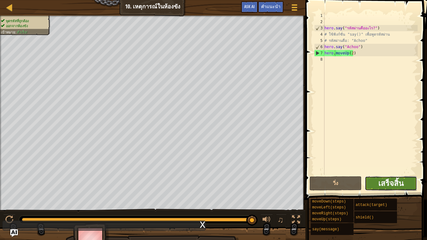
click at [396, 186] on span "เสร็จสิ้น" at bounding box center [390, 183] width 25 height 10
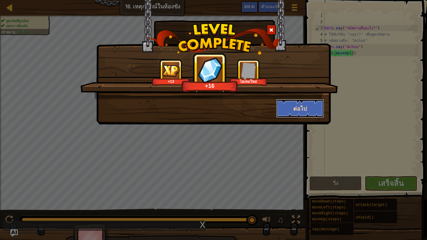
click at [312, 109] on button "ต่อไป" at bounding box center [300, 108] width 48 height 19
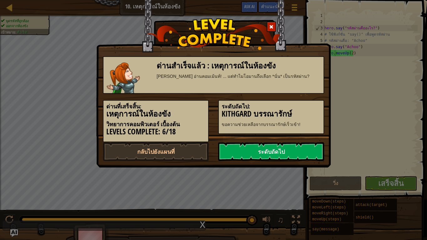
click at [233, 167] on div "ด่านสำเร็จแล้ว : เหตุการณ์ในห้องขัง [PERSON_NAME] อ่านคอมเม้นท์! ... แต่ทำไมโอม…" at bounding box center [213, 84] width 234 height 168
click at [235, 153] on link "ระดับถัดไป" at bounding box center [271, 151] width 106 height 19
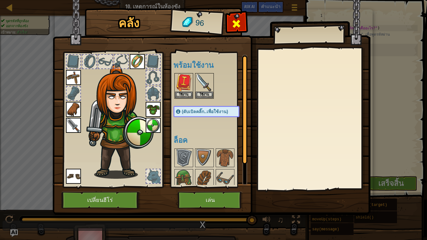
click at [242, 29] on div at bounding box center [237, 26] width 20 height 20
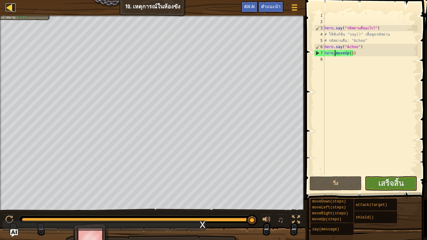
click at [12, 5] on div at bounding box center [10, 7] width 8 height 8
select select "th"
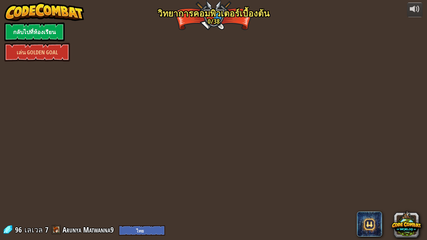
select select "th"
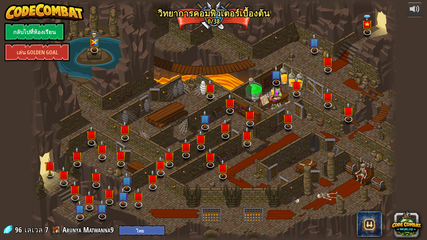
select select "th"
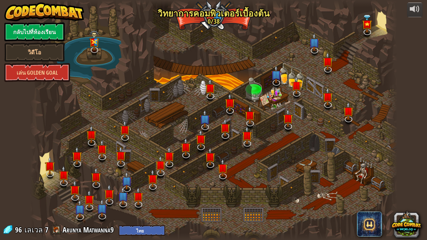
click at [33, 36] on link "กลับไปที่ห้องเรียน" at bounding box center [34, 32] width 60 height 19
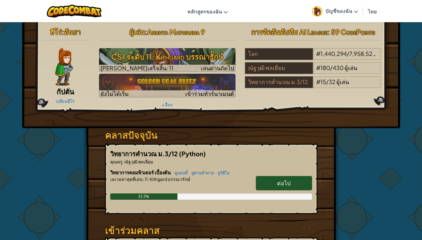
click at [349, 11] on span "บัญชีของฉัน" at bounding box center [342, 11] width 33 height 7
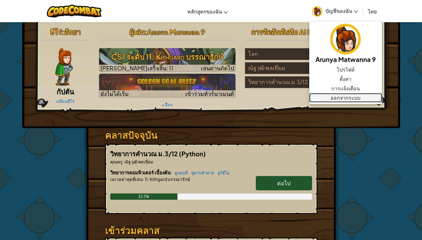
click at [345, 95] on link "ออกจากระบบ" at bounding box center [345, 97] width 73 height 9
